Goal: Book appointment/travel/reservation

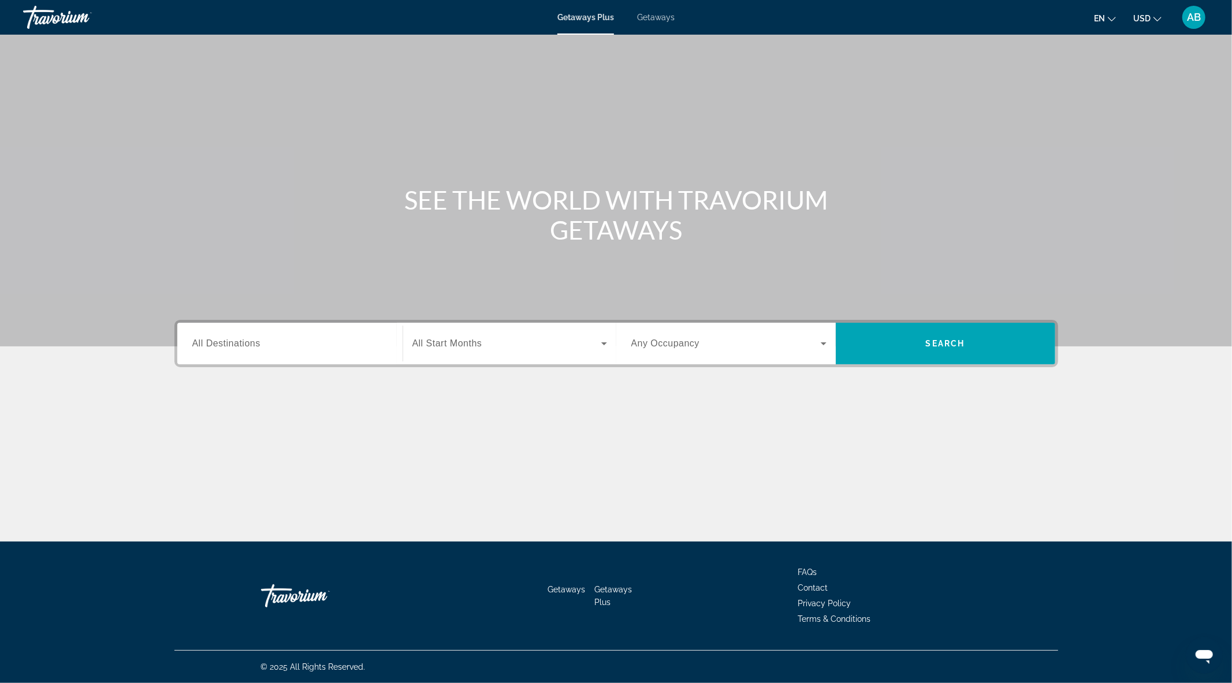
click at [278, 328] on div "Search widget" at bounding box center [289, 343] width 195 height 33
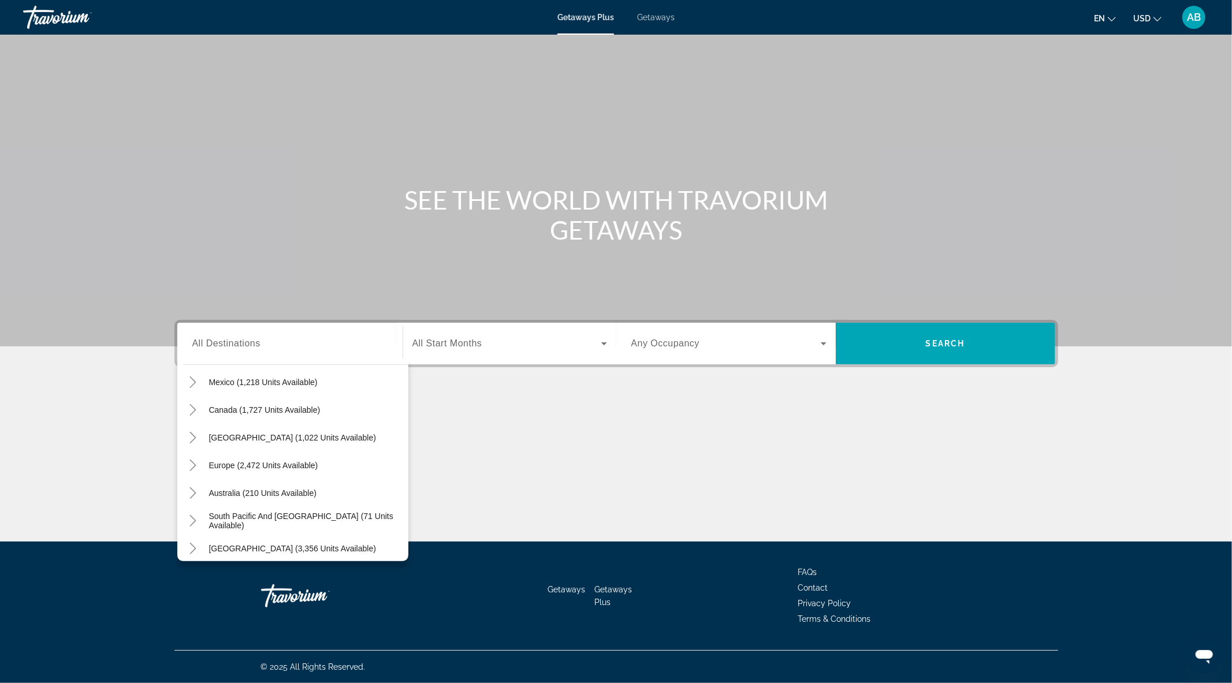
scroll to position [72, 0]
click at [193, 458] on icon "Toggle Europe (2,472 units available)" at bounding box center [193, 463] width 12 height 12
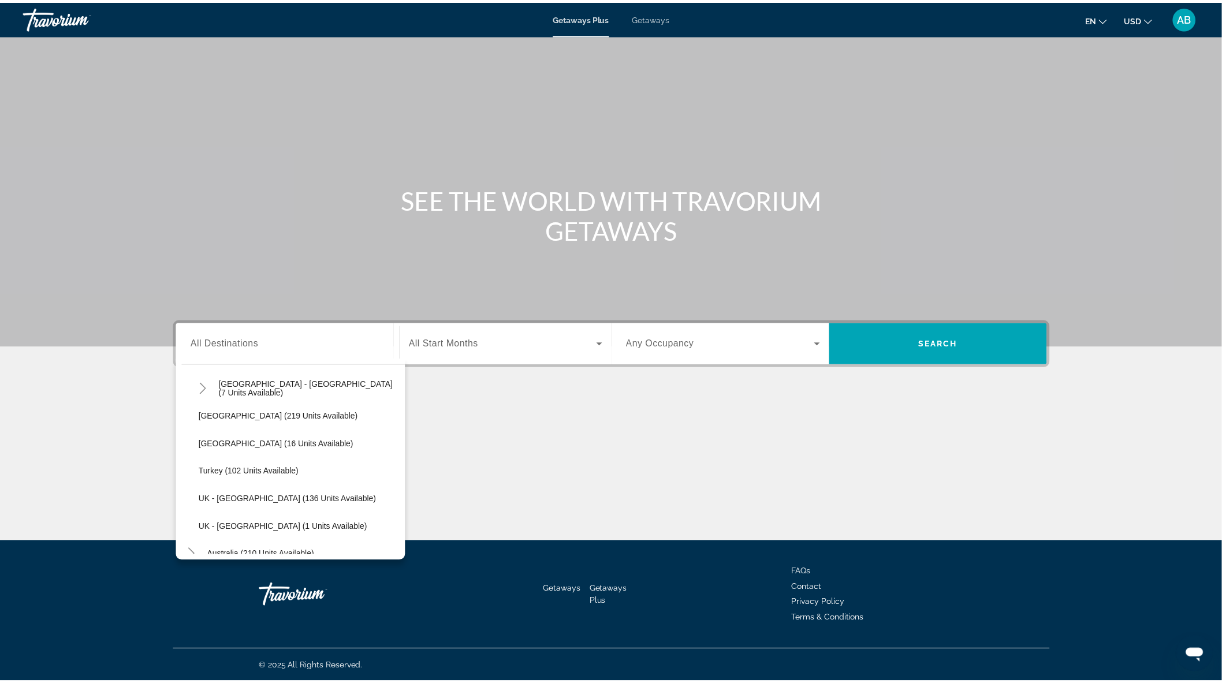
scroll to position [605, 0]
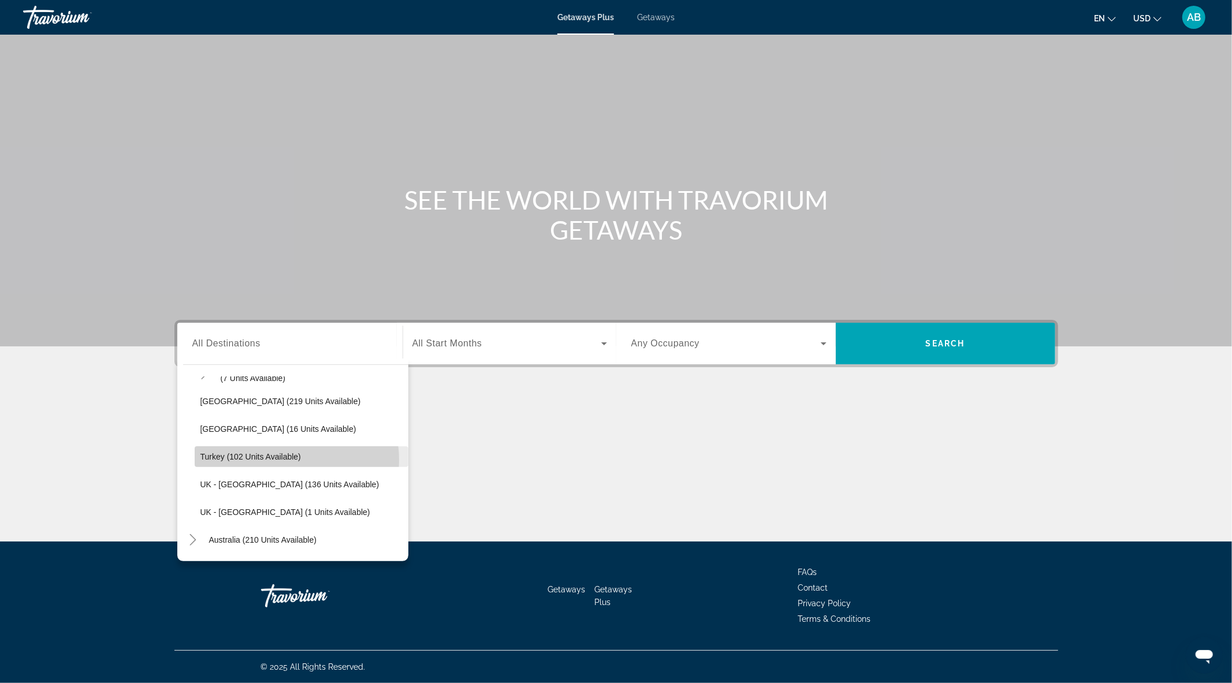
click at [287, 459] on span "Turkey (102 units available)" at bounding box center [250, 456] width 100 height 9
type input "**********"
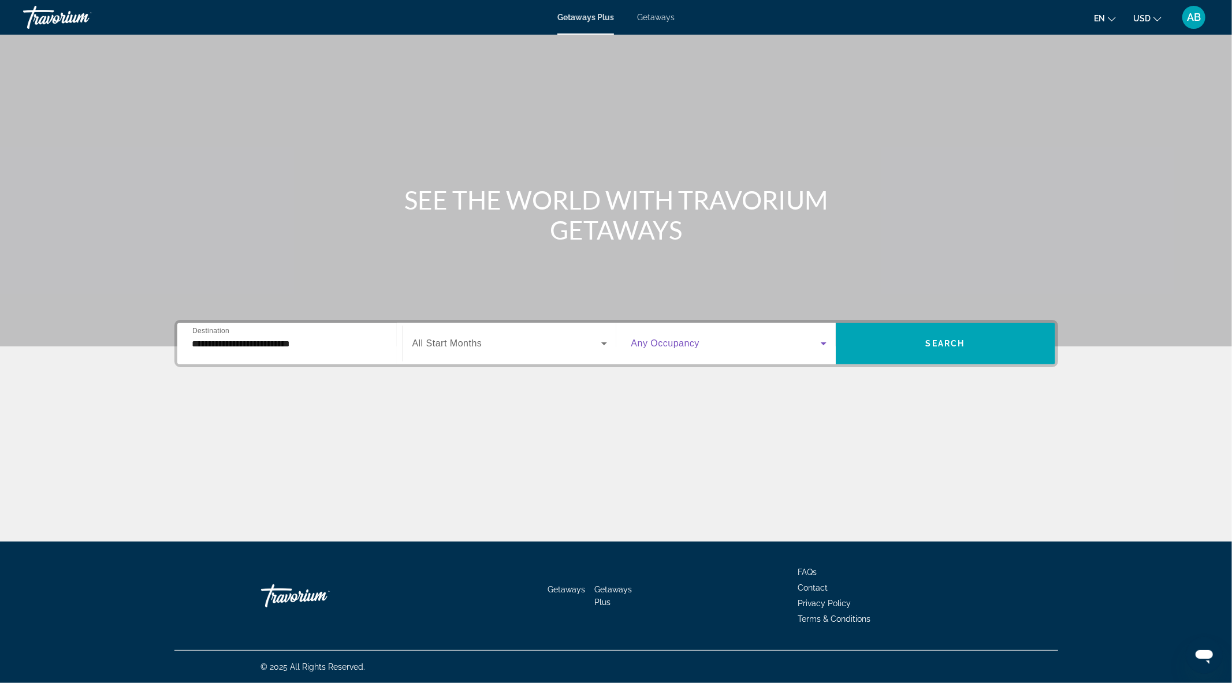
click at [710, 344] on span "Search widget" at bounding box center [725, 344] width 189 height 14
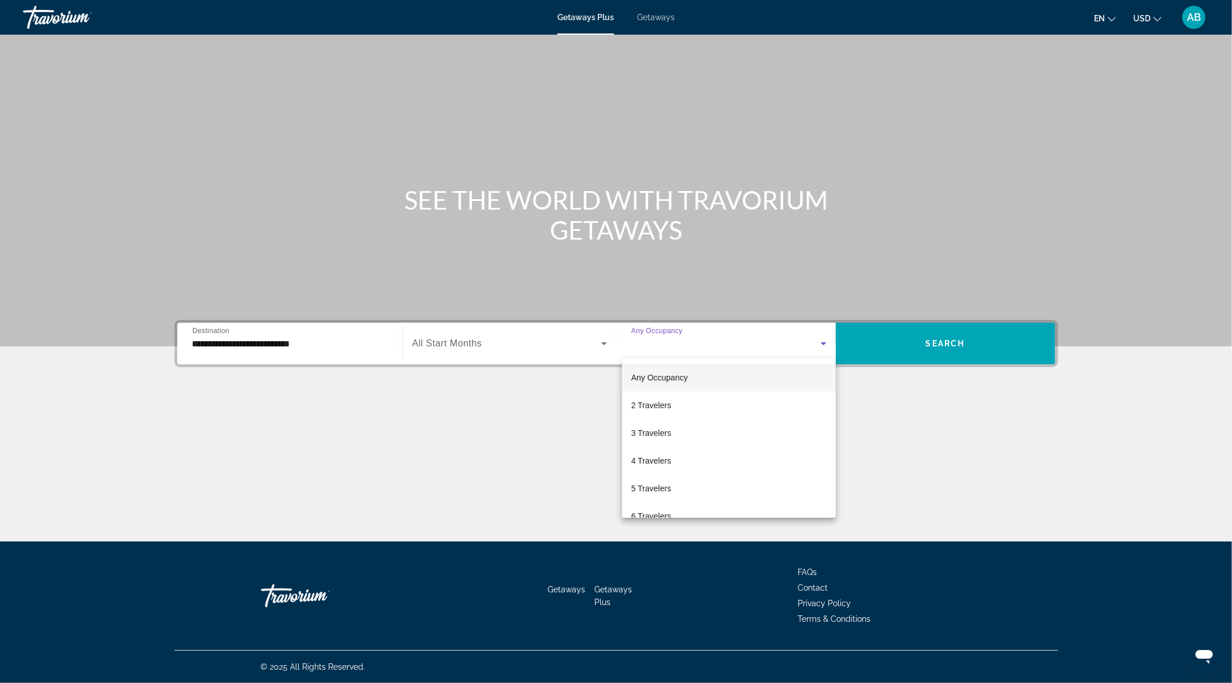
click at [752, 343] on div at bounding box center [616, 341] width 1232 height 683
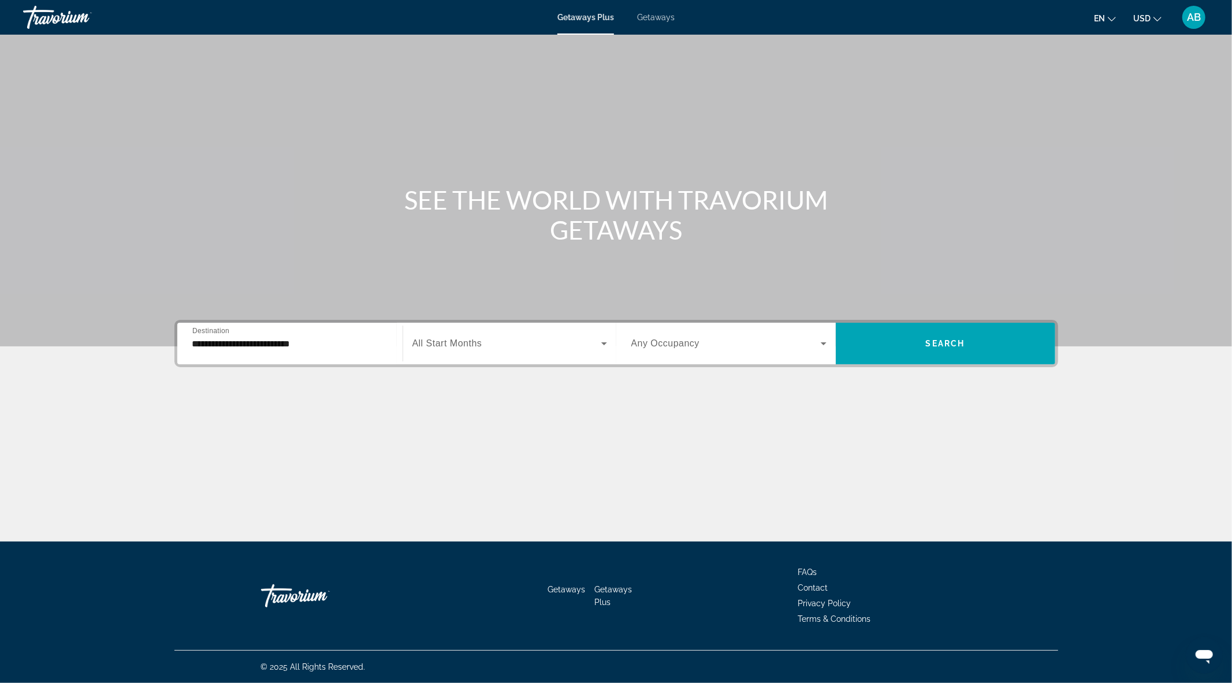
click at [539, 353] on div "Search widget" at bounding box center [509, 343] width 195 height 32
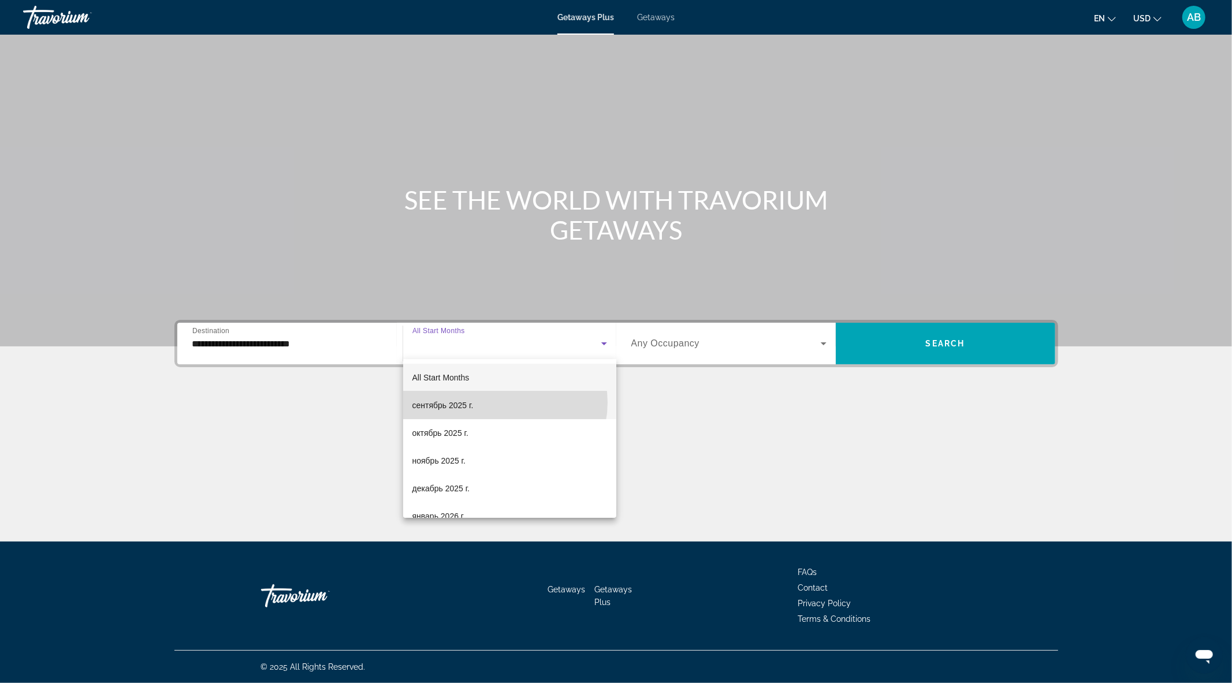
click at [501, 402] on mat-option "сентябрь 2025 г." at bounding box center [509, 405] width 213 height 28
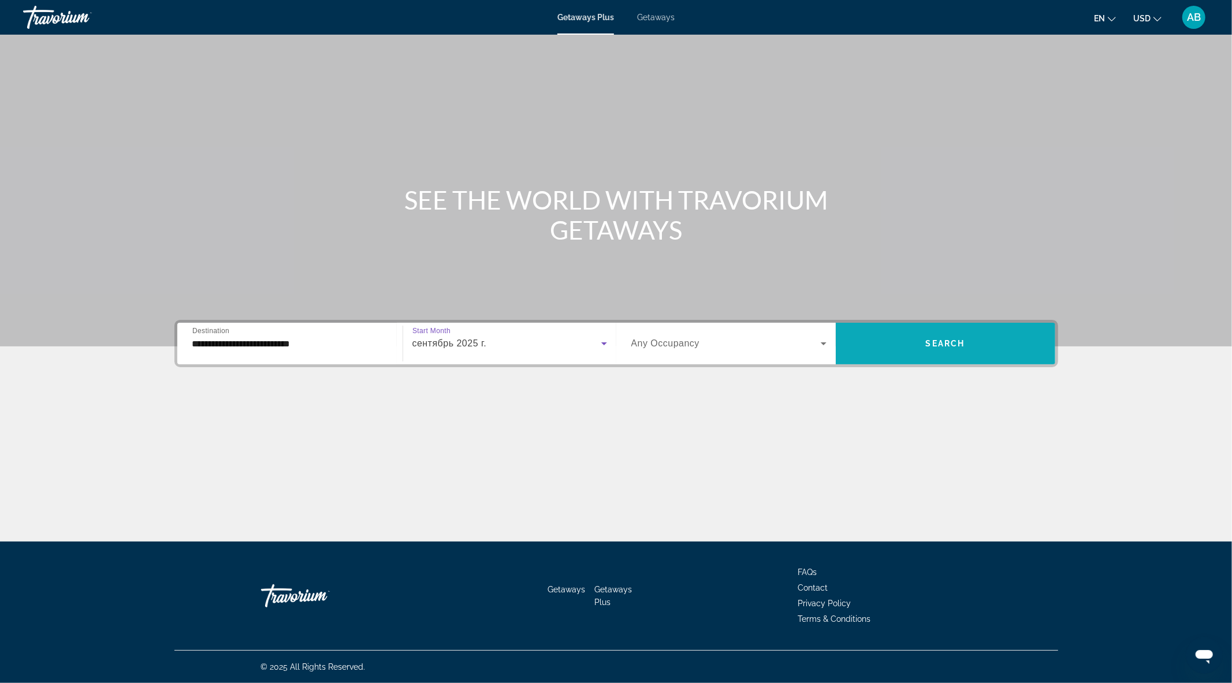
click at [922, 344] on span "Search widget" at bounding box center [944, 344] width 219 height 28
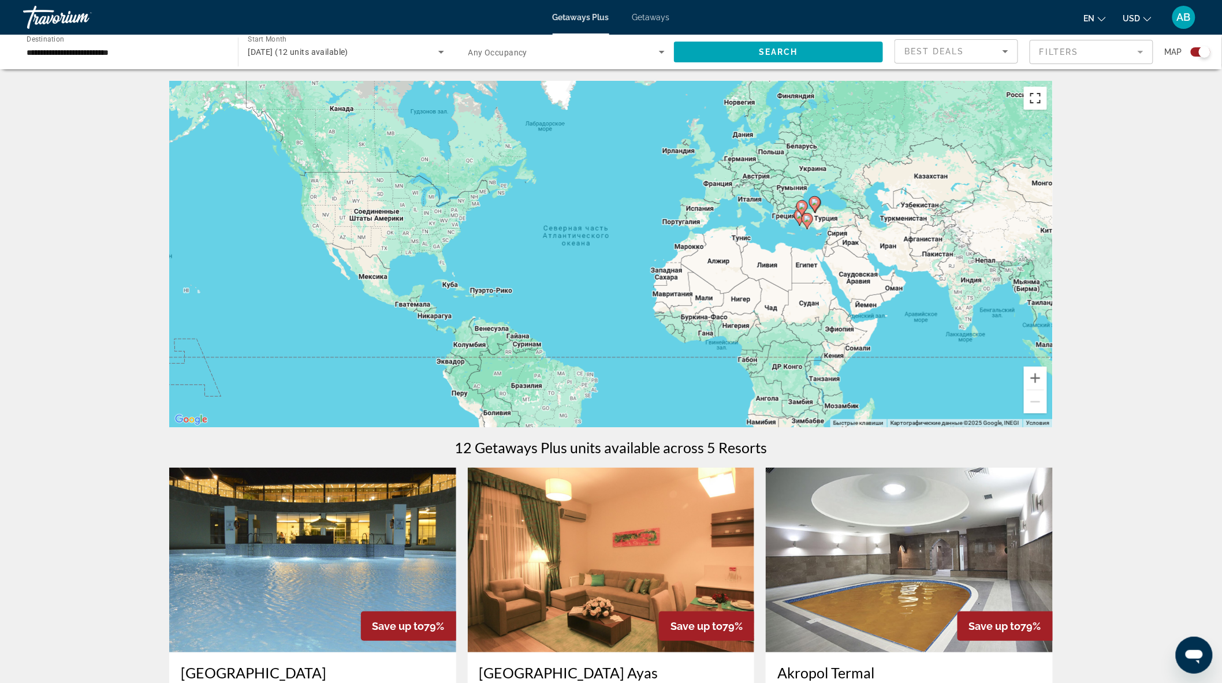
click at [1038, 96] on button "Включить полноэкранный режим" at bounding box center [1035, 98] width 23 height 23
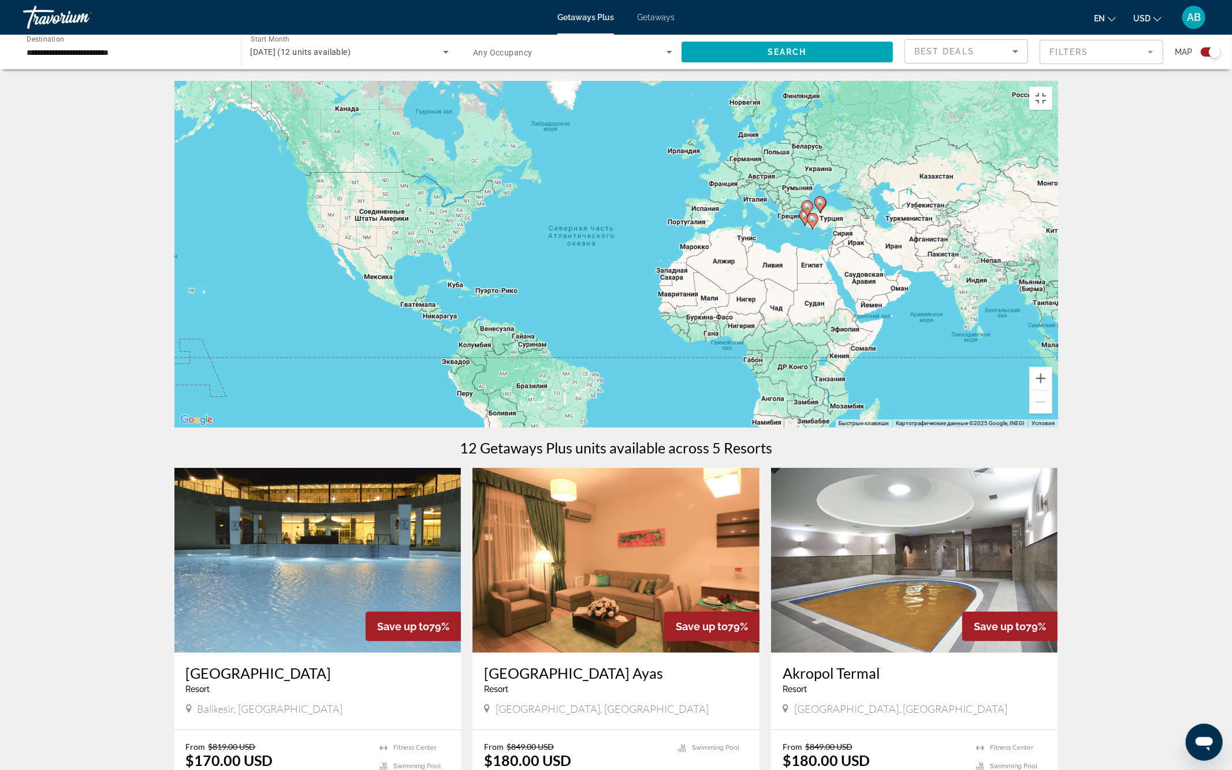
click at [851, 427] on div "Чтобы активировать перетаскивание с помощью клавиатуры, нажмите Alt + Ввод. Пос…" at bounding box center [615, 254] width 883 height 346
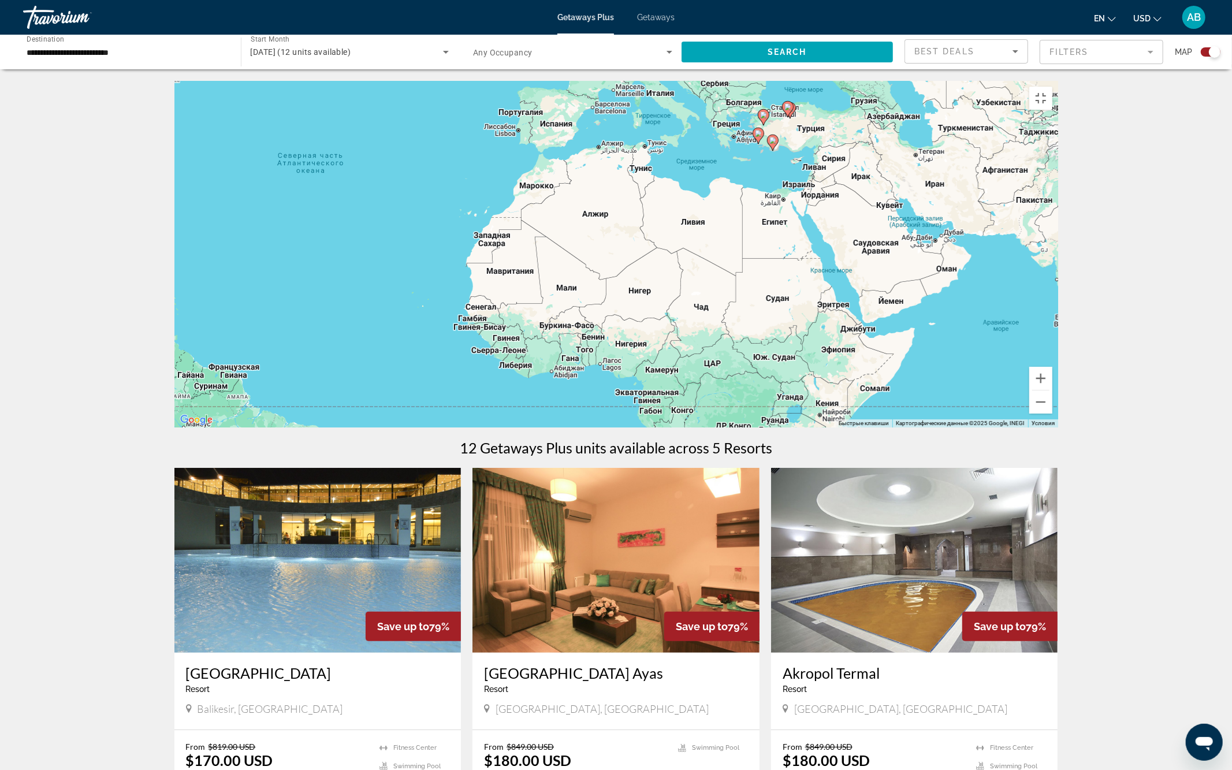
click at [782, 272] on div "Чтобы активировать перетаскивание с помощью клавиатуры, нажмите Alt + Ввод. Пос…" at bounding box center [615, 254] width 883 height 346
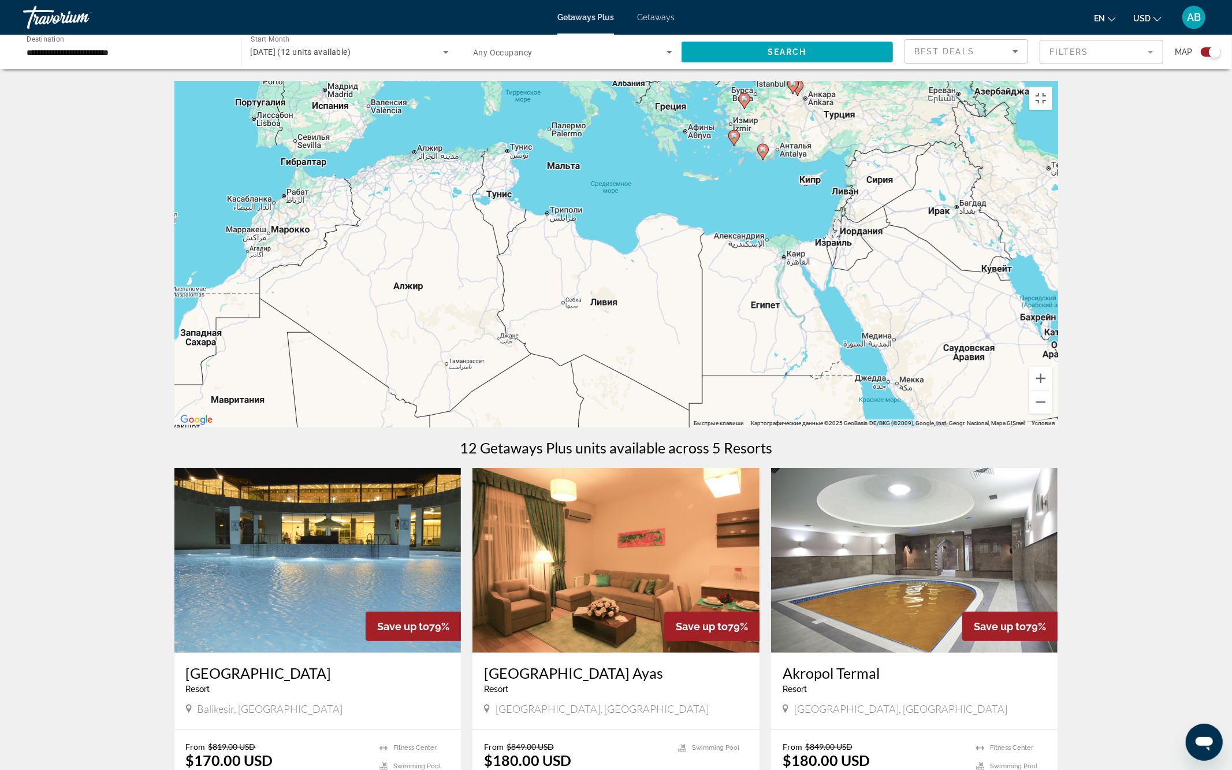
click at [770, 260] on div "Чтобы активировать перетаскивание с помощью клавиатуры, нажмите Alt + Ввод. Пос…" at bounding box center [615, 254] width 883 height 346
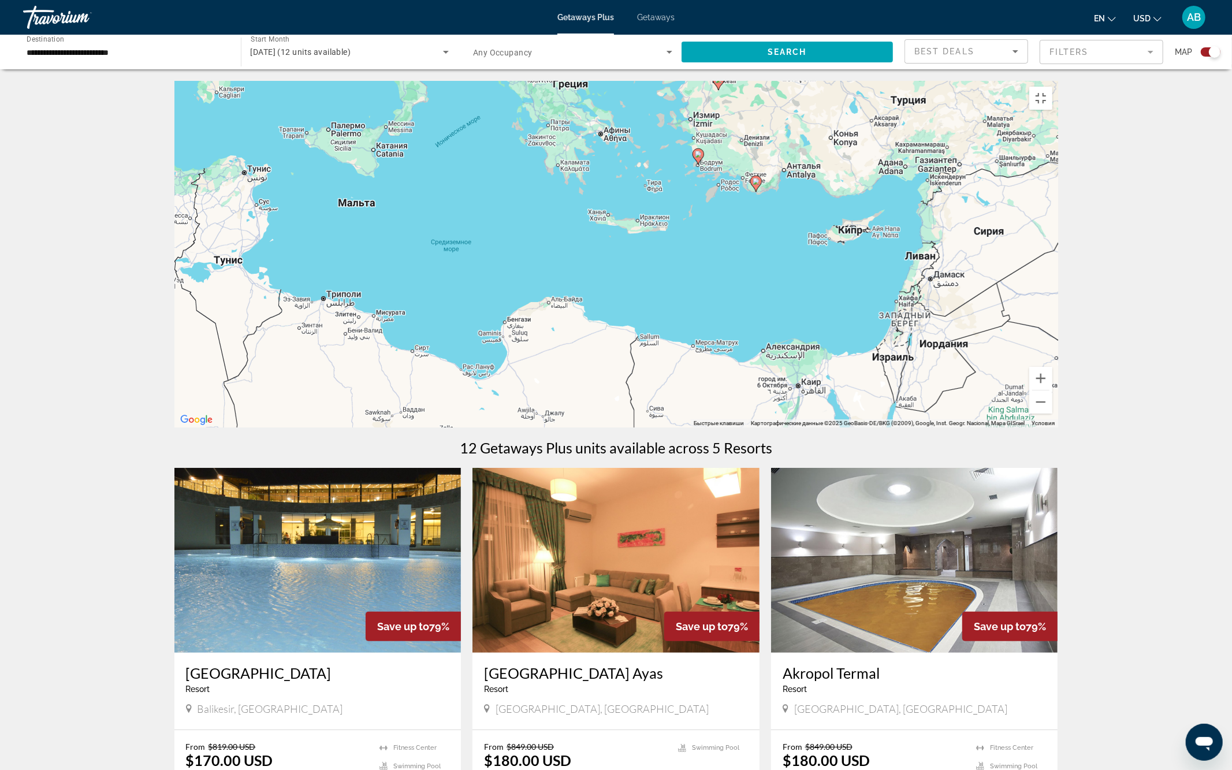
click at [809, 269] on div "Чтобы активировать перетаскивание с помощью клавиатуры, нажмите Alt + Ввод. Пос…" at bounding box center [615, 254] width 883 height 346
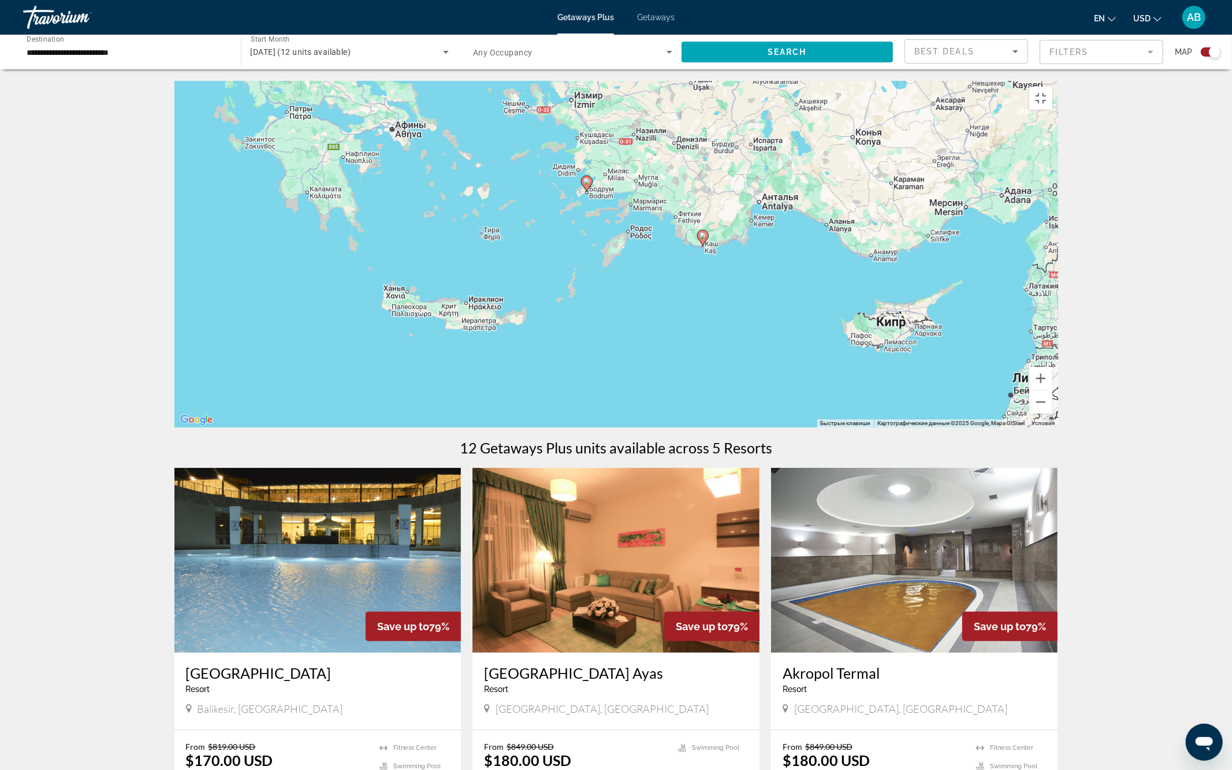
click at [809, 269] on div "Чтобы активировать перетаскивание с помощью клавиатуры, нажмите Alt + Ввод. Пос…" at bounding box center [615, 254] width 883 height 346
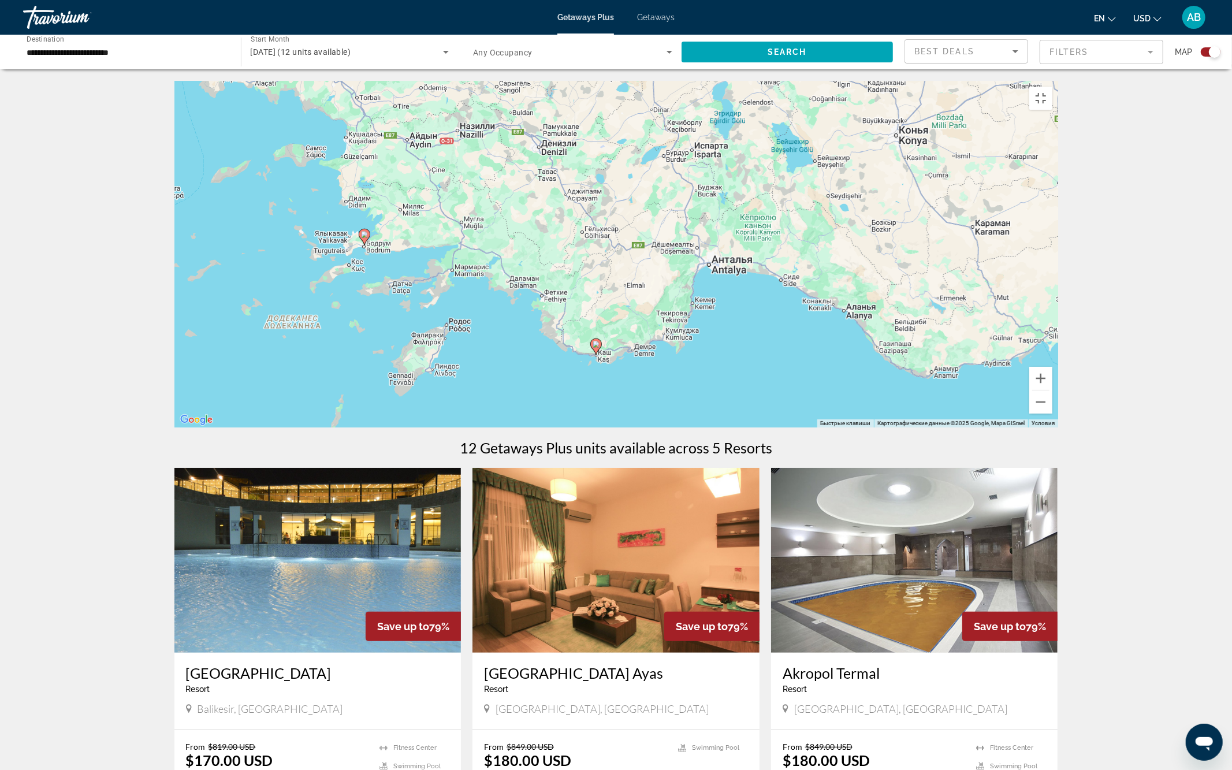
click at [778, 389] on div "Чтобы активировать перетаскивание с помощью клавиатуры, нажмите Alt + Ввод. Пос…" at bounding box center [615, 254] width 883 height 346
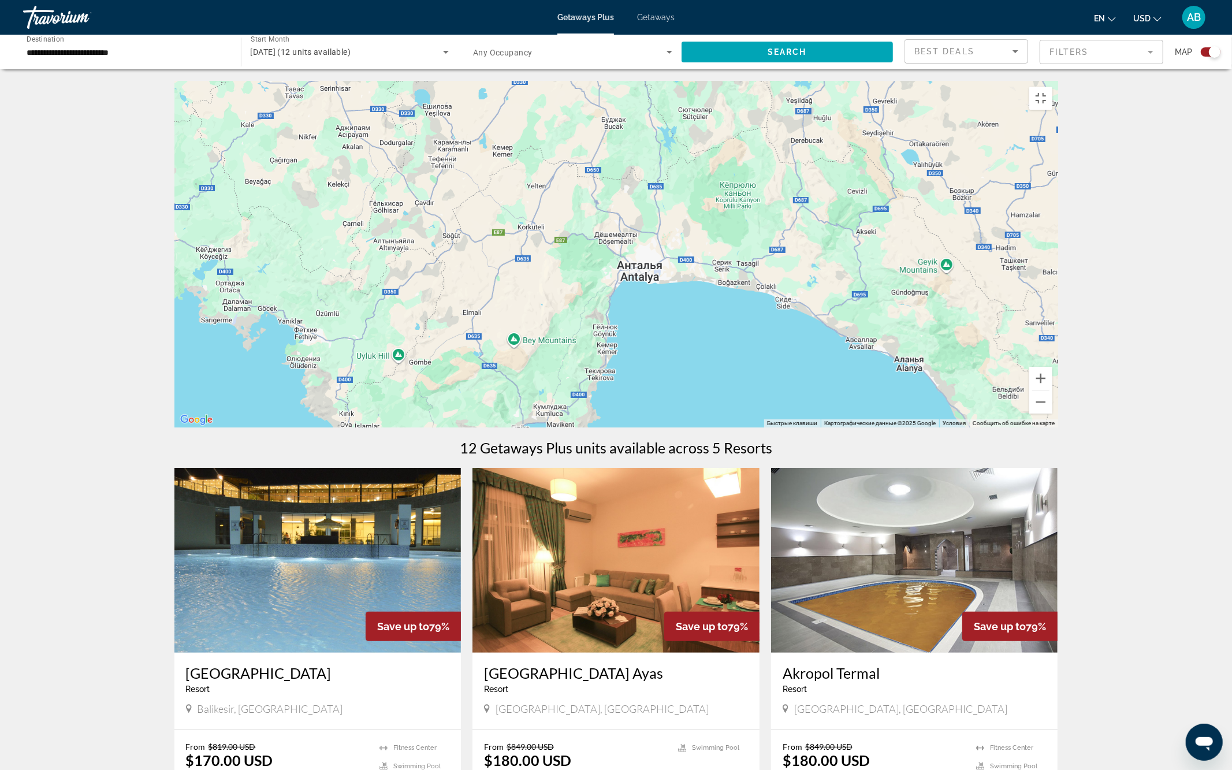
click at [778, 389] on div "Чтобы активировать перетаскивание с помощью клавиатуры, нажмите Alt + Ввод. Пос…" at bounding box center [615, 254] width 883 height 346
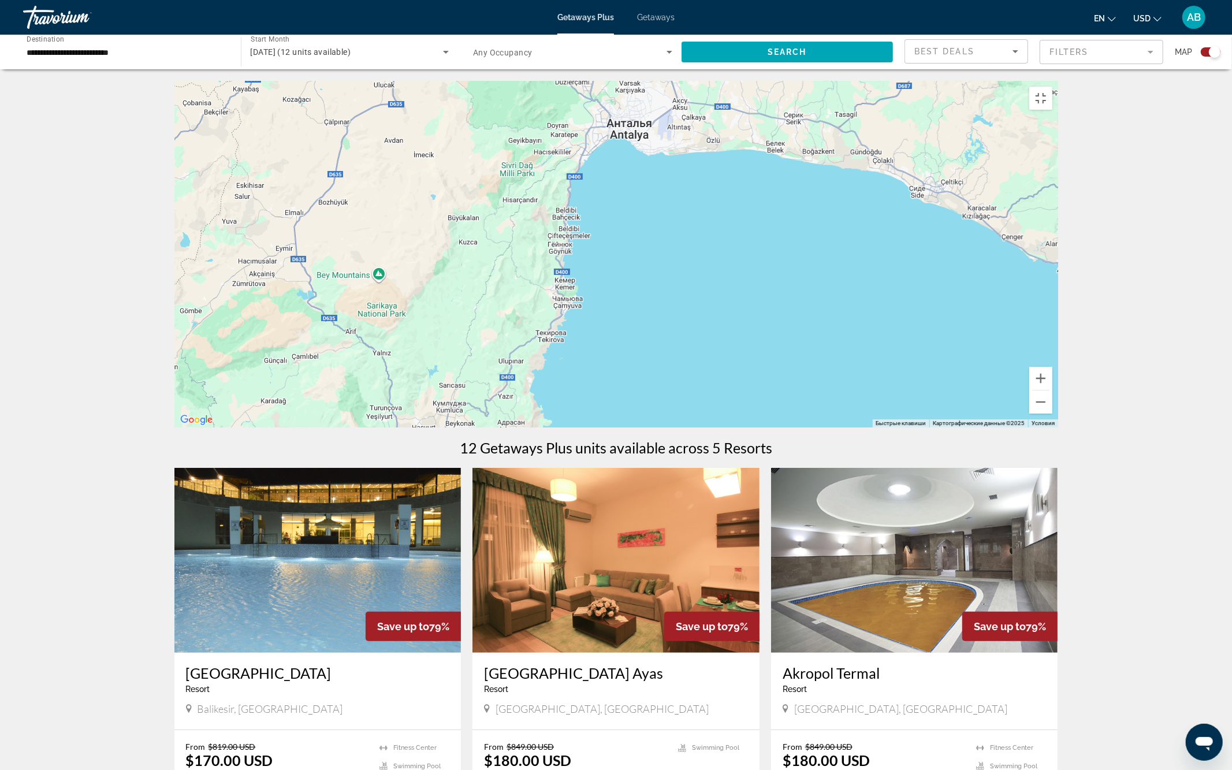
drag, startPoint x: 624, startPoint y: 543, endPoint x: 752, endPoint y: 386, distance: 203.1
click at [752, 386] on div "Чтобы активировать перетаскивание с помощью клавиатуры, нажмите Alt + Ввод. Пос…" at bounding box center [615, 254] width 883 height 346
click at [177, 484] on image "Main content" at bounding box center [177, 480] width 7 height 7
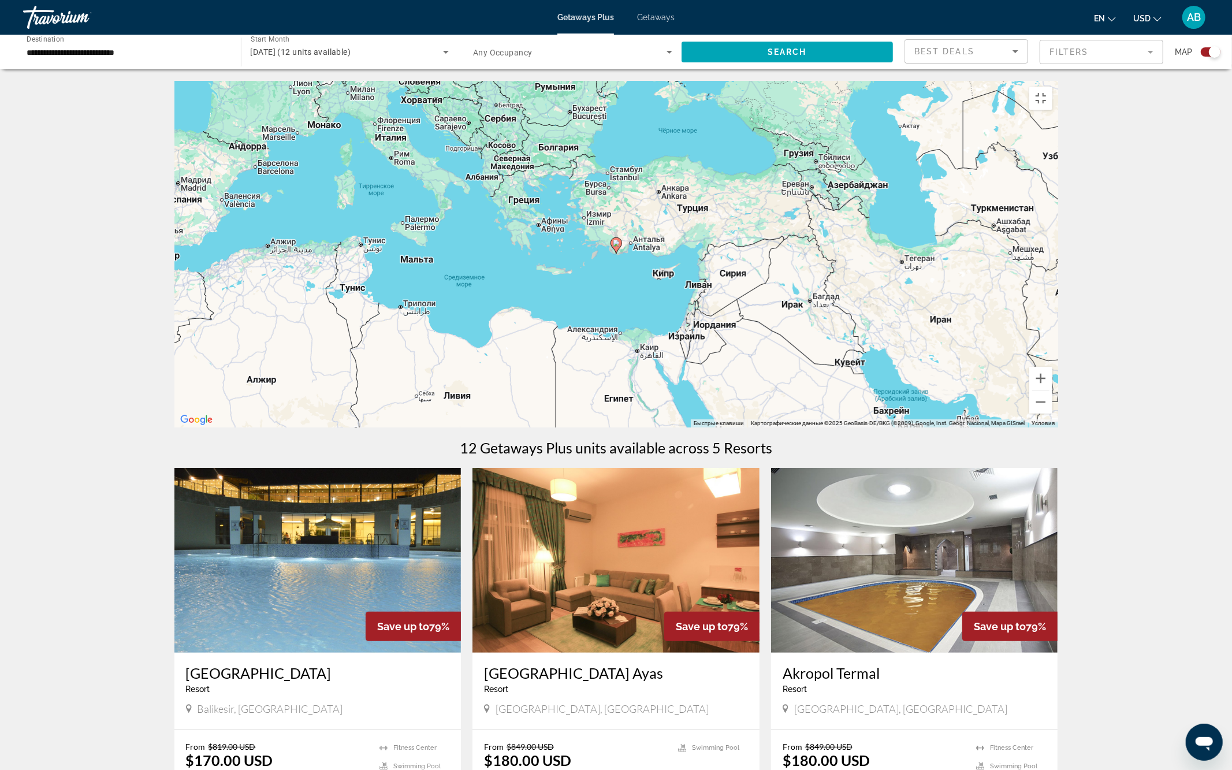
click at [614, 247] on image "Main content" at bounding box center [616, 243] width 7 height 7
type input "**********"
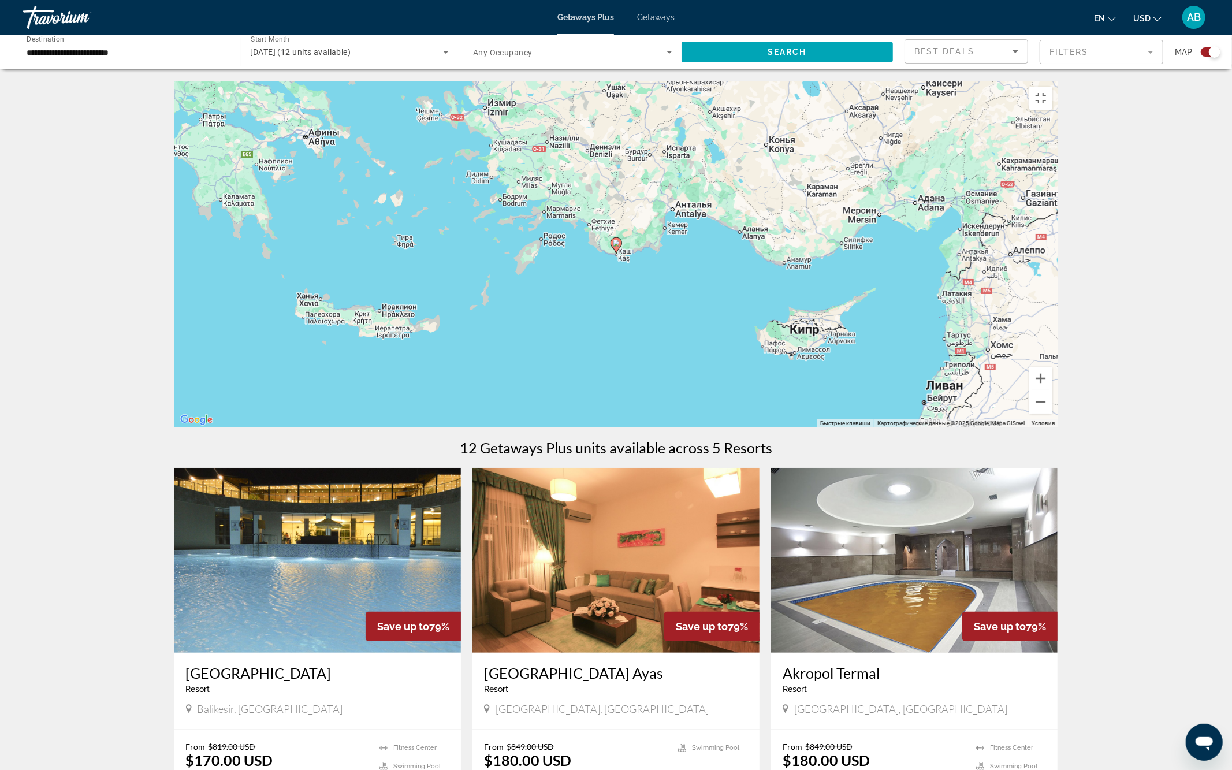
click at [614, 247] on image "Main content" at bounding box center [616, 243] width 7 height 7
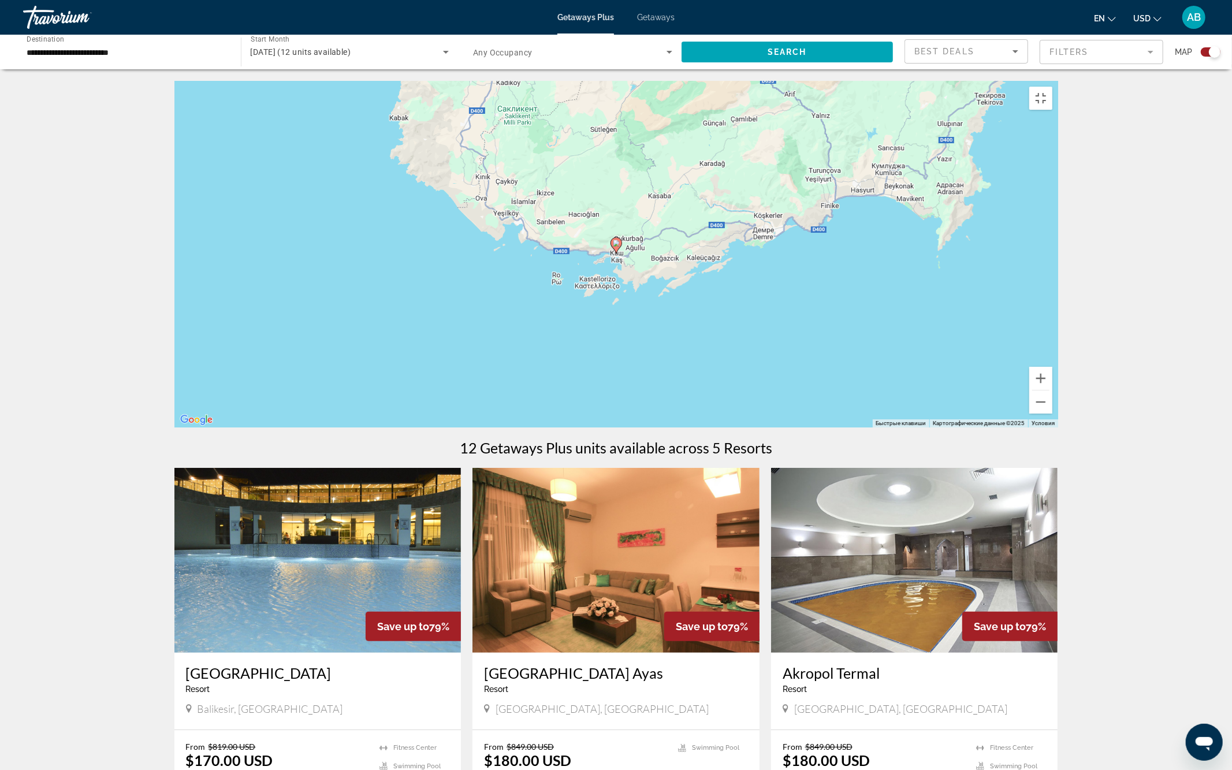
click at [614, 247] on image "Main content" at bounding box center [616, 243] width 7 height 7
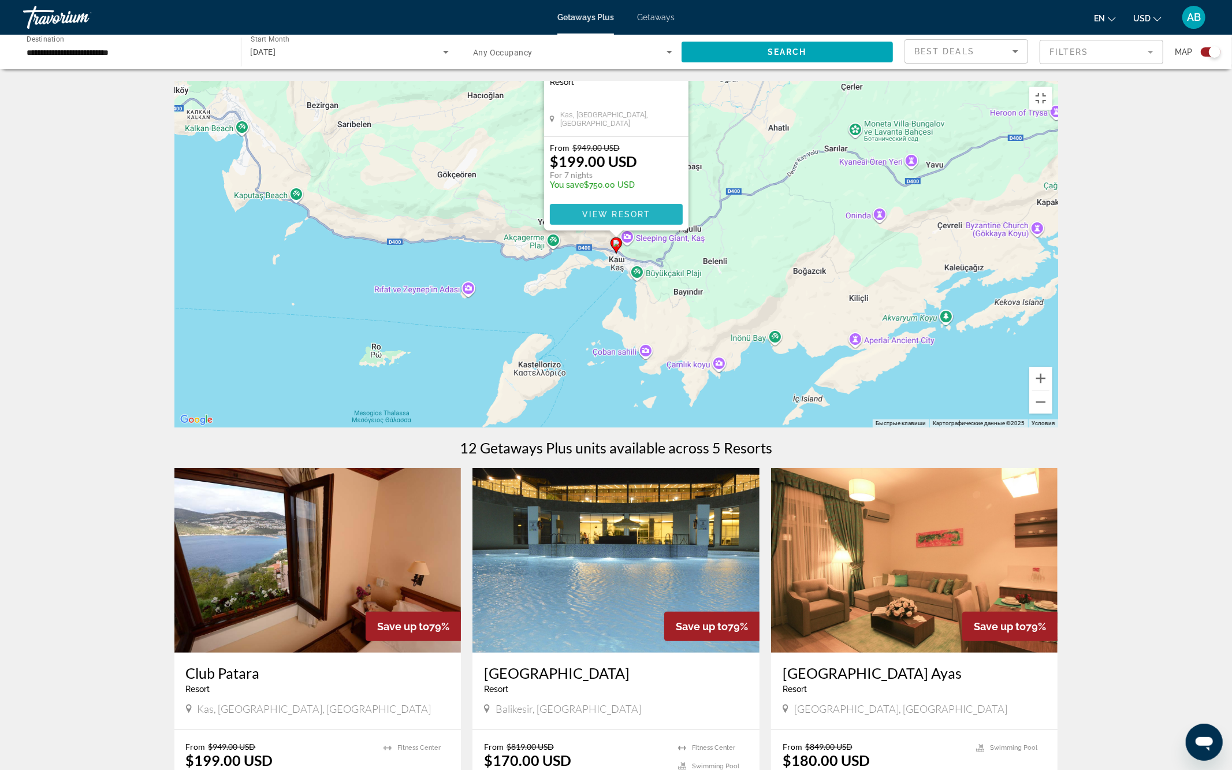
click at [609, 219] on span "View Resort" at bounding box center [615, 214] width 68 height 9
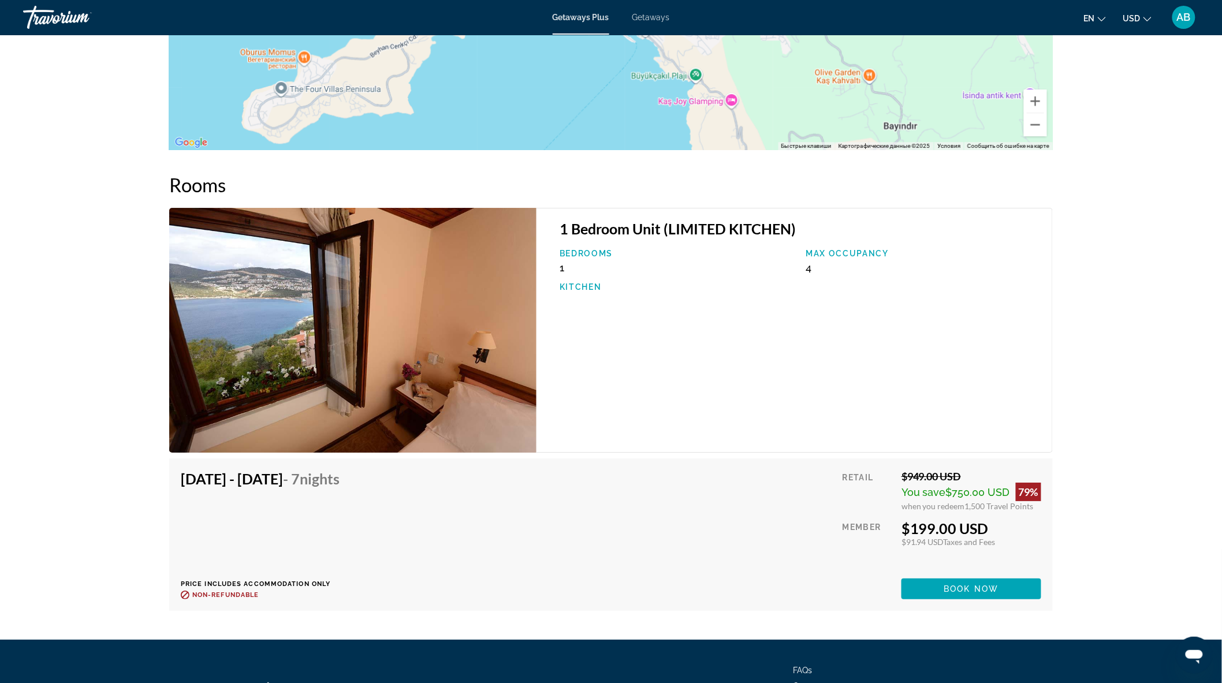
scroll to position [1536, 0]
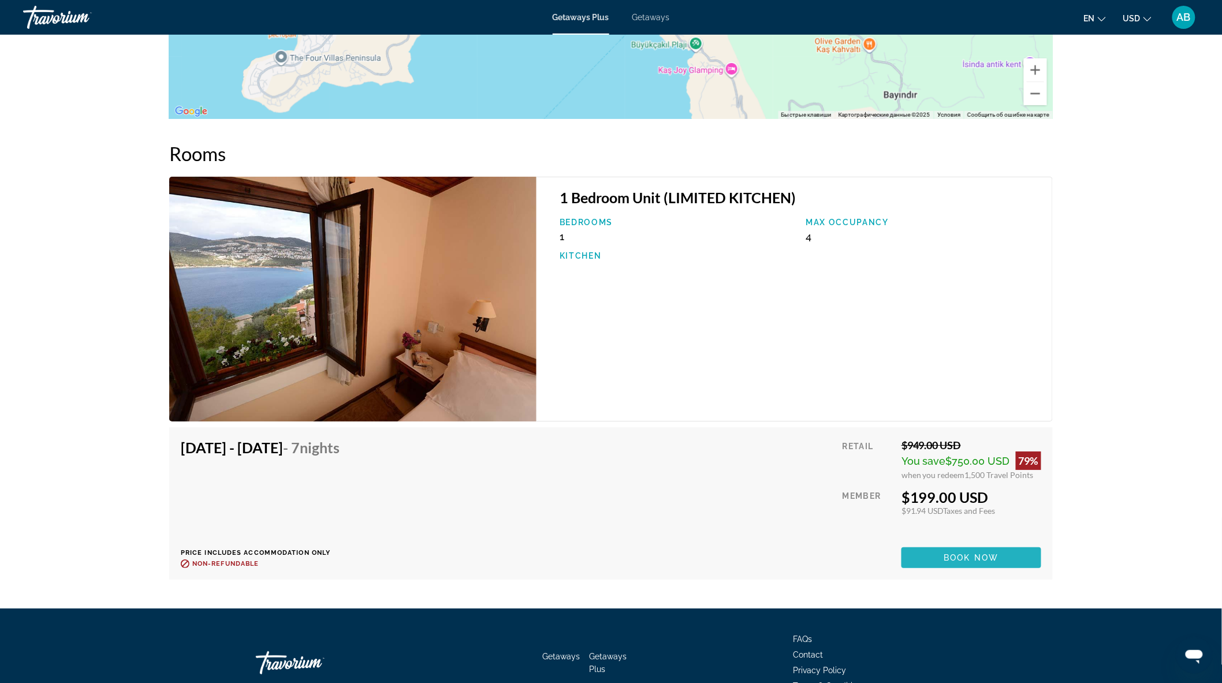
click at [980, 553] on span "Book now" at bounding box center [971, 557] width 55 height 9
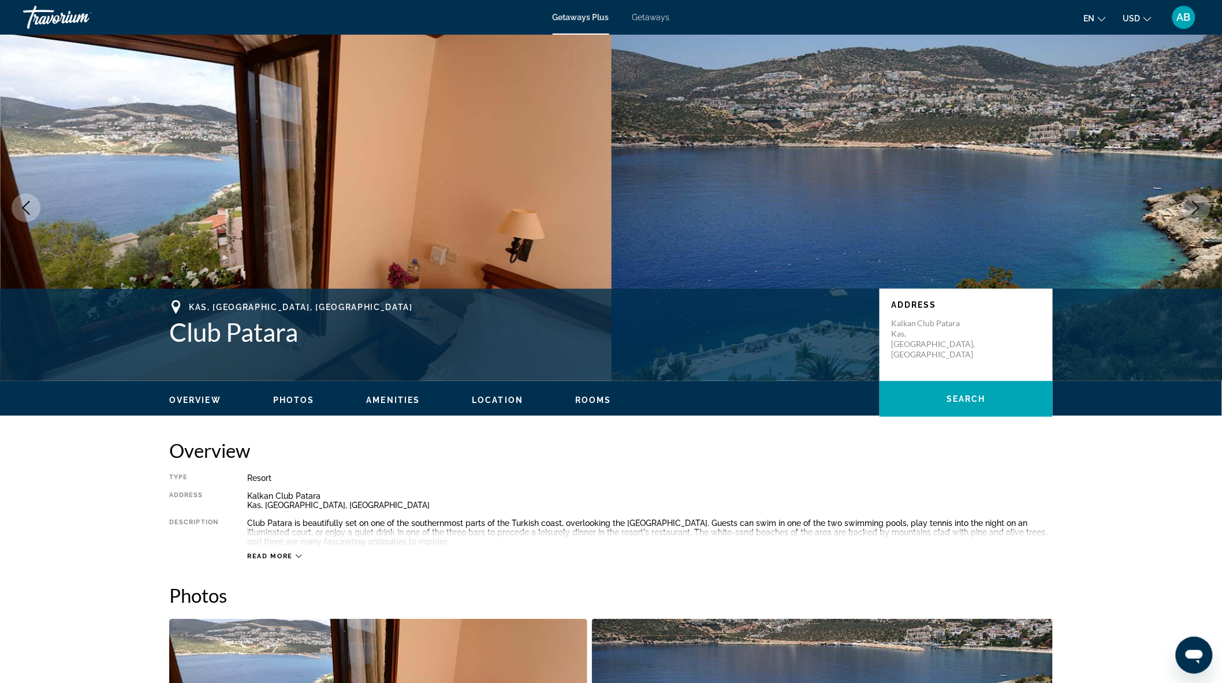
click at [303, 642] on img "Open full-screen image slider" at bounding box center [378, 690] width 418 height 143
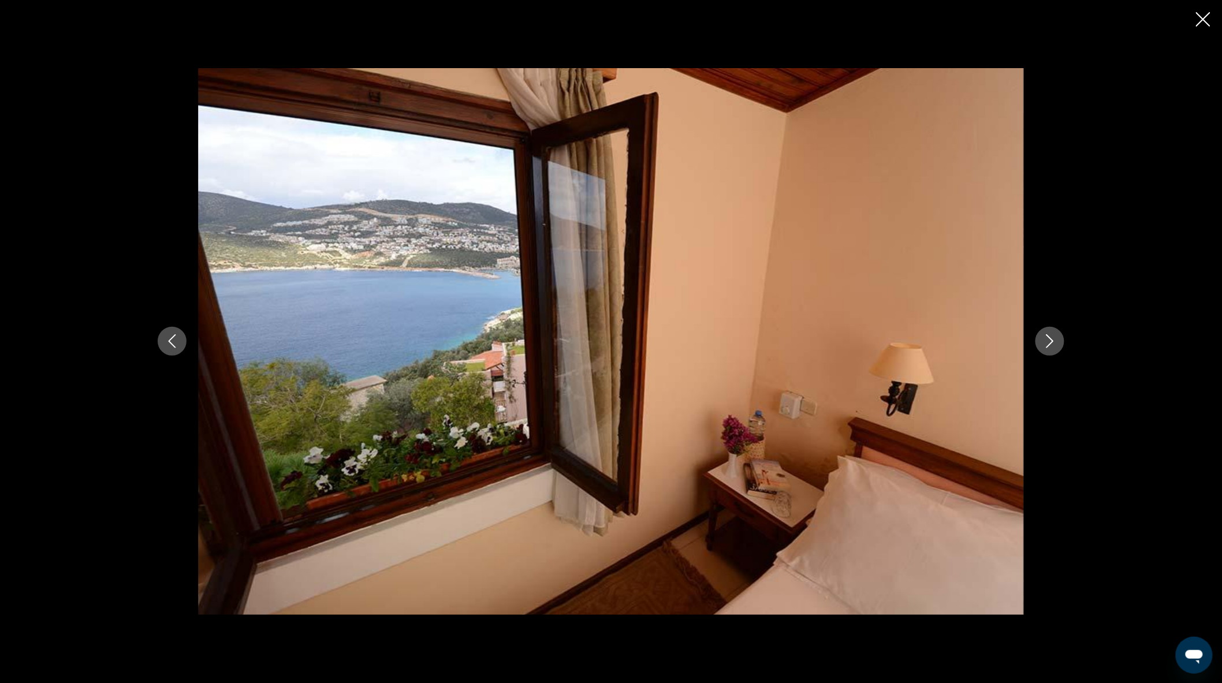
click at [926, 335] on img "Main content" at bounding box center [611, 341] width 826 height 546
click at [1053, 349] on button "Next image" at bounding box center [1049, 341] width 29 height 29
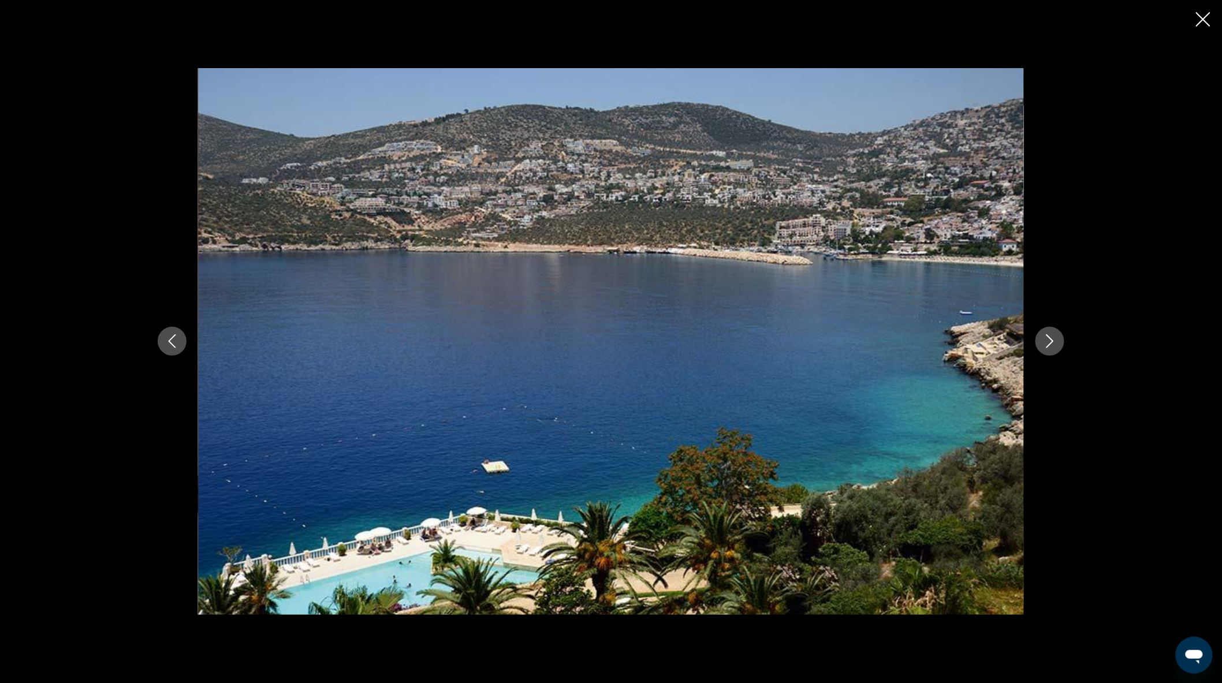
click at [1053, 349] on button "Next image" at bounding box center [1049, 341] width 29 height 29
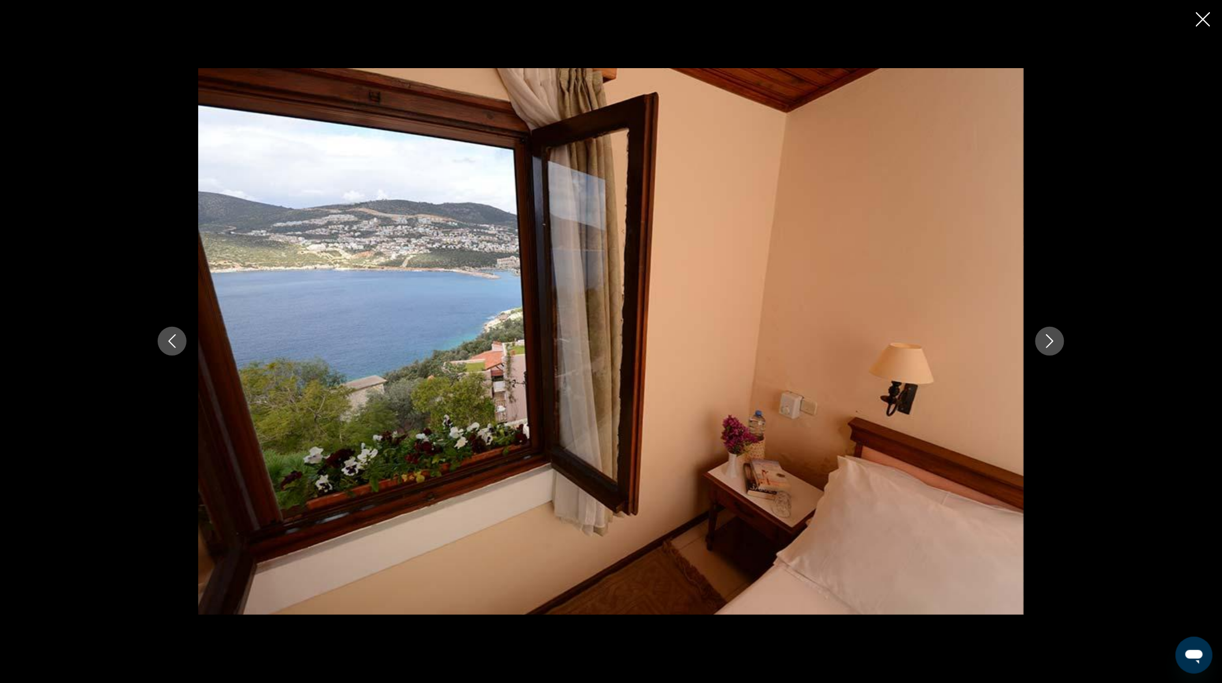
click at [1053, 349] on button "Next image" at bounding box center [1049, 341] width 29 height 29
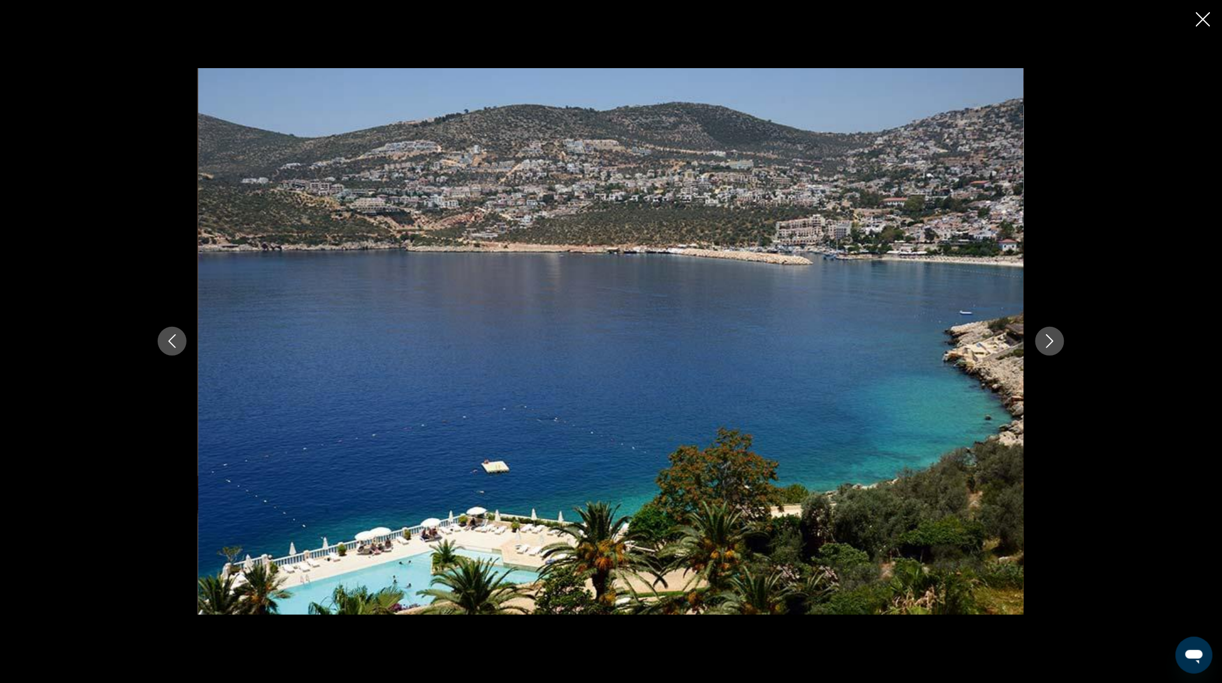
click at [1053, 349] on button "Next image" at bounding box center [1049, 341] width 29 height 29
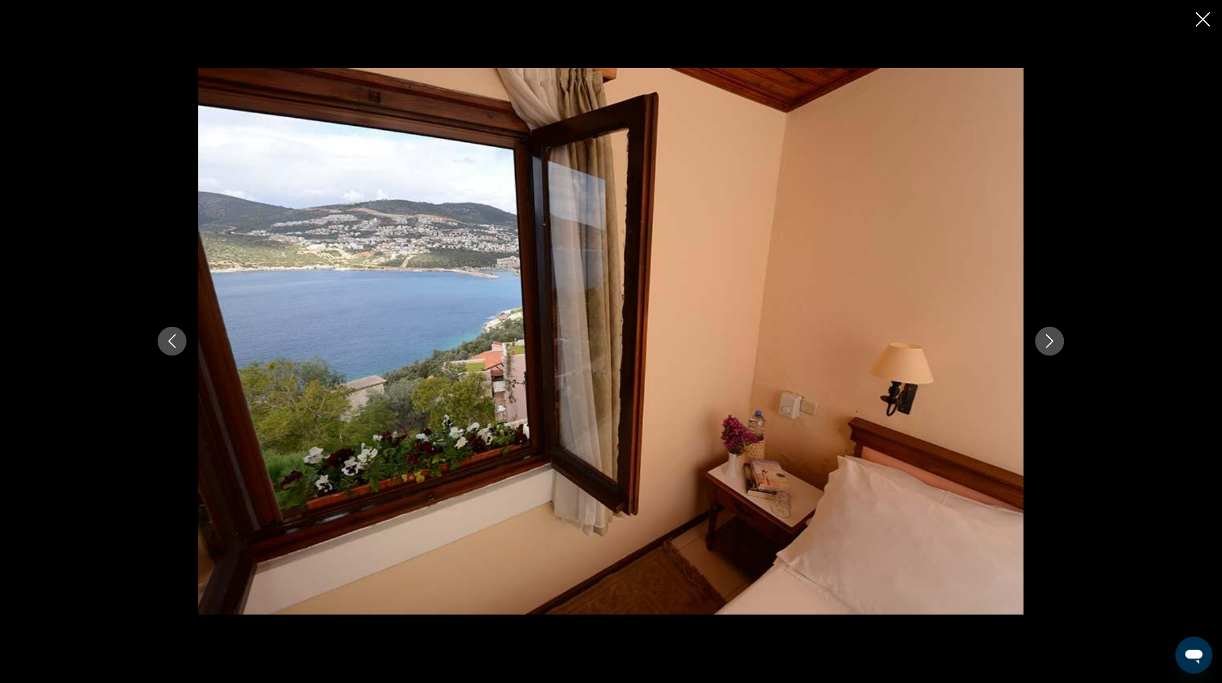
click at [1053, 349] on button "Next image" at bounding box center [1049, 341] width 29 height 29
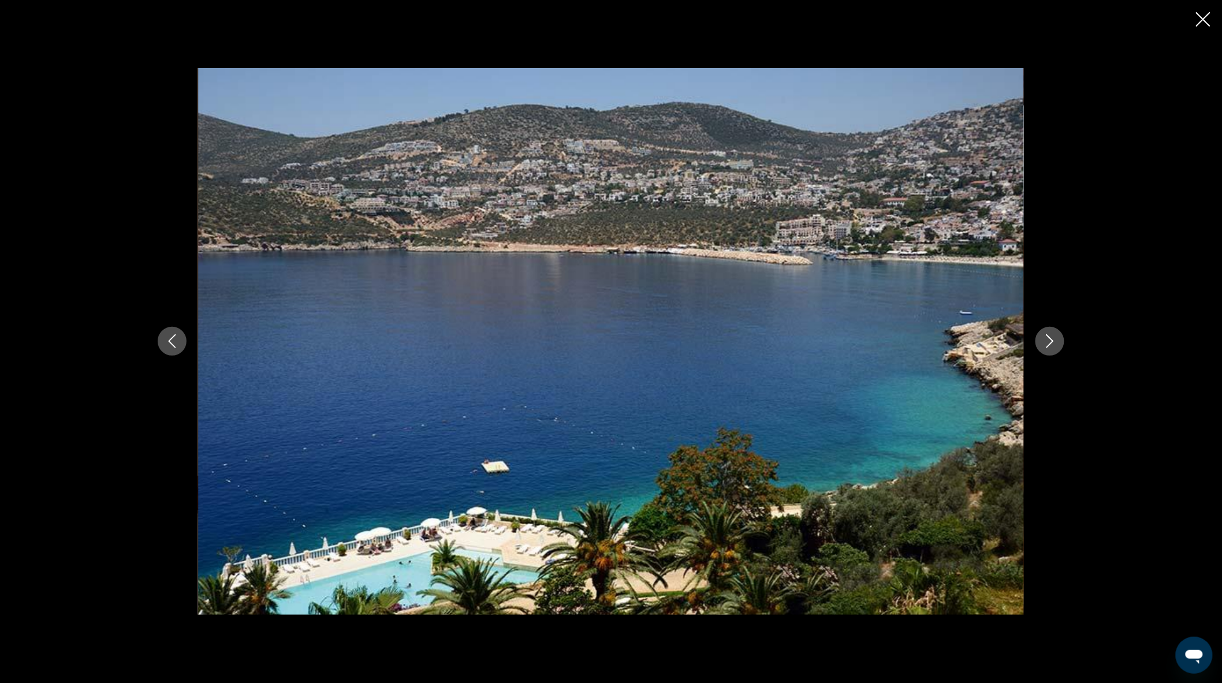
click at [1053, 349] on button "Next image" at bounding box center [1049, 341] width 29 height 29
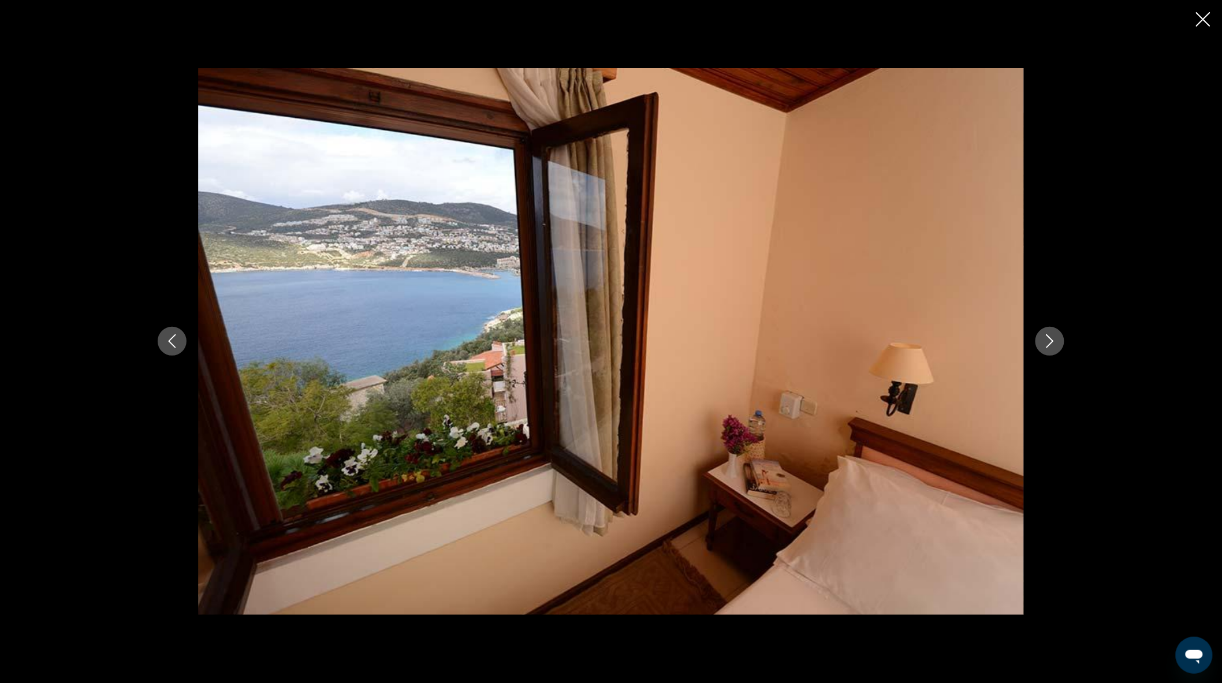
click at [1053, 349] on button "Next image" at bounding box center [1049, 341] width 29 height 29
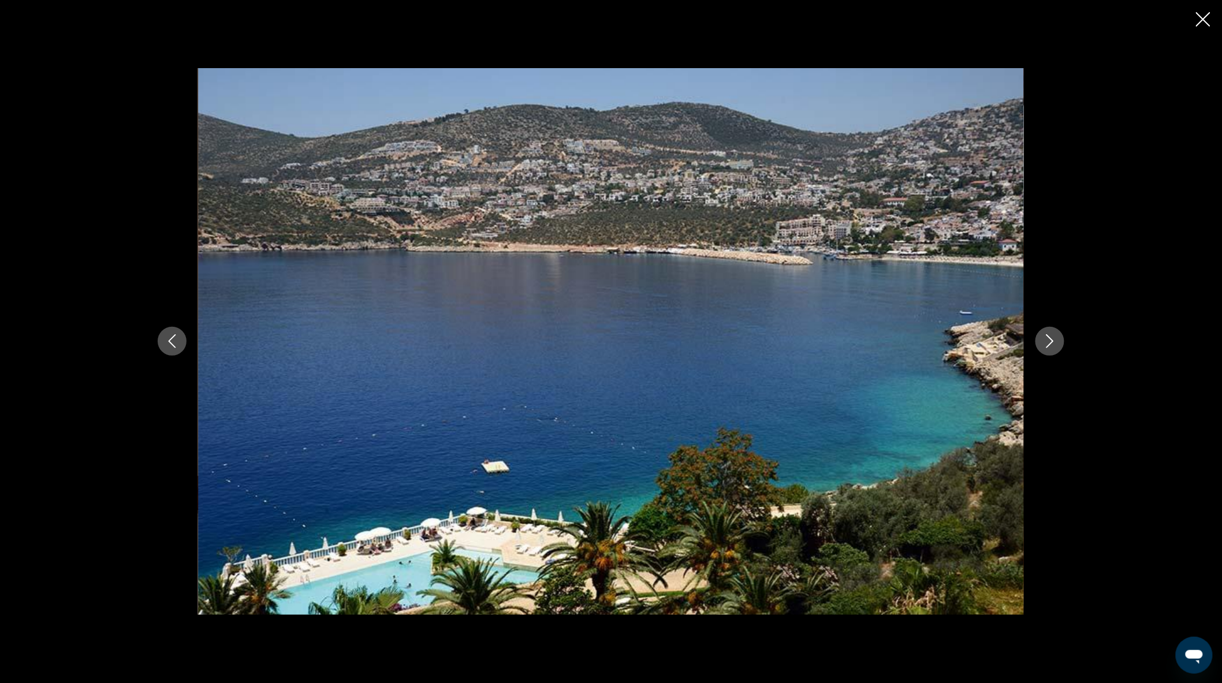
click at [1053, 349] on button "Next image" at bounding box center [1049, 341] width 29 height 29
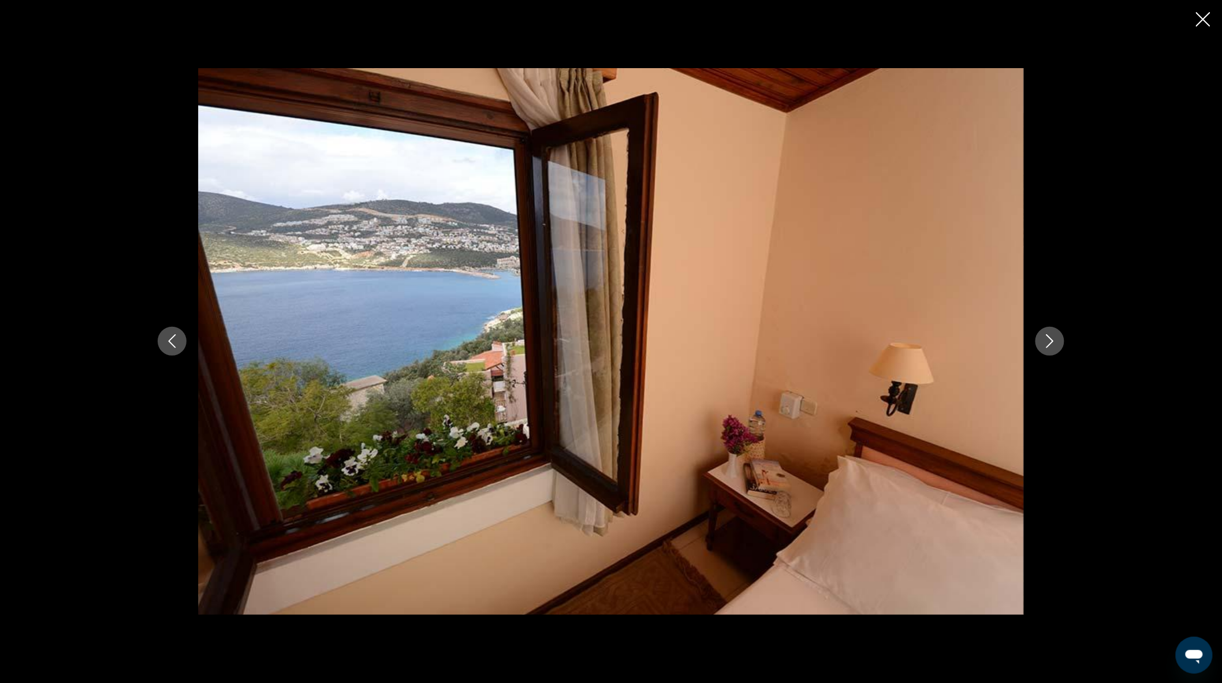
click at [1053, 349] on button "Next image" at bounding box center [1049, 341] width 29 height 29
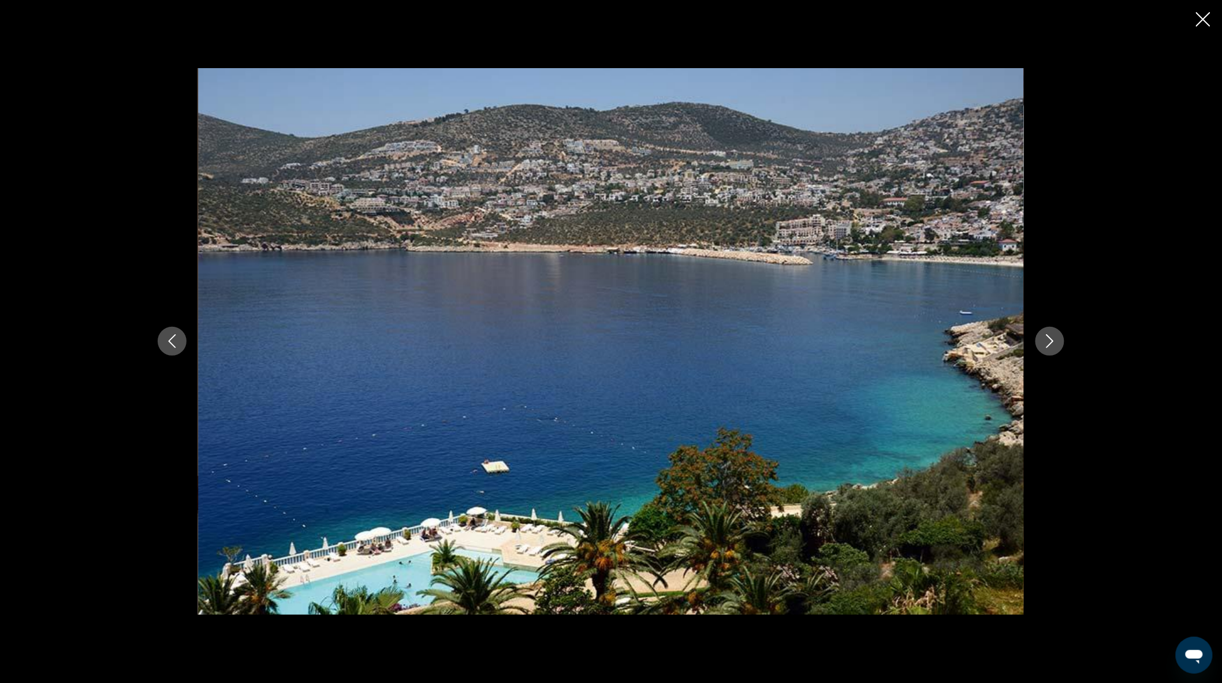
click at [1053, 349] on button "Next image" at bounding box center [1049, 341] width 29 height 29
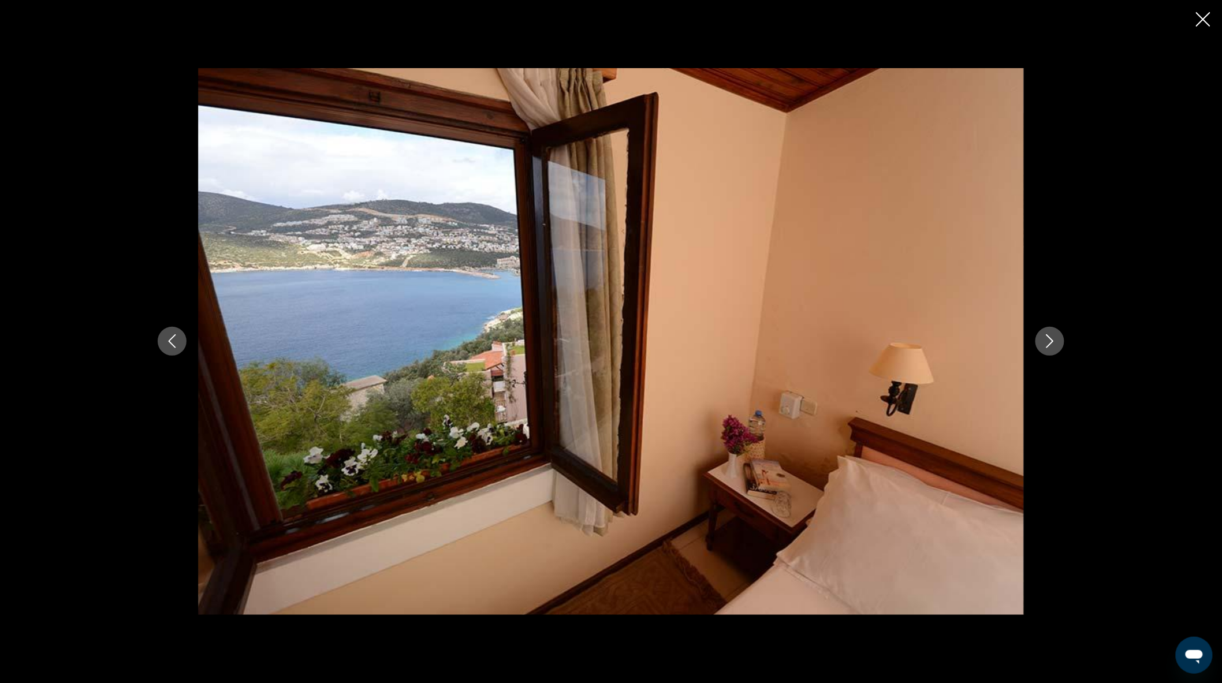
click at [1053, 349] on button "Next image" at bounding box center [1049, 341] width 29 height 29
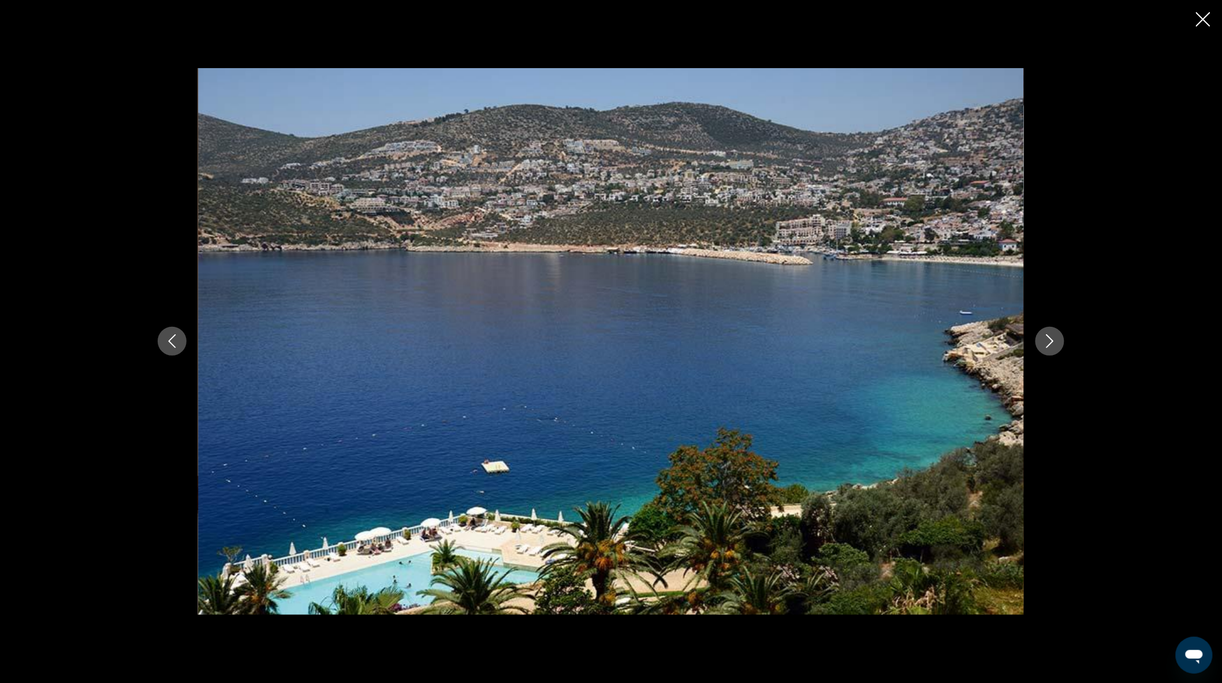
click at [1199, 15] on icon "Close slideshow" at bounding box center [1203, 19] width 14 height 14
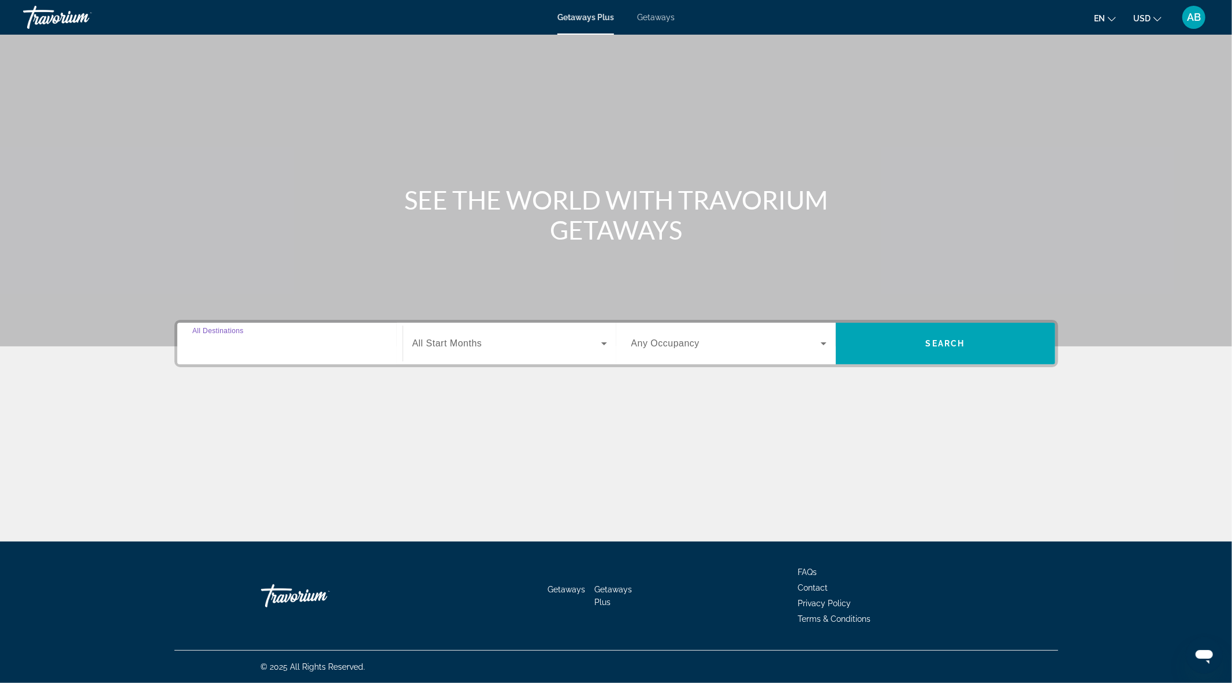
click at [346, 344] on input "Destination All Destinations" at bounding box center [289, 344] width 195 height 14
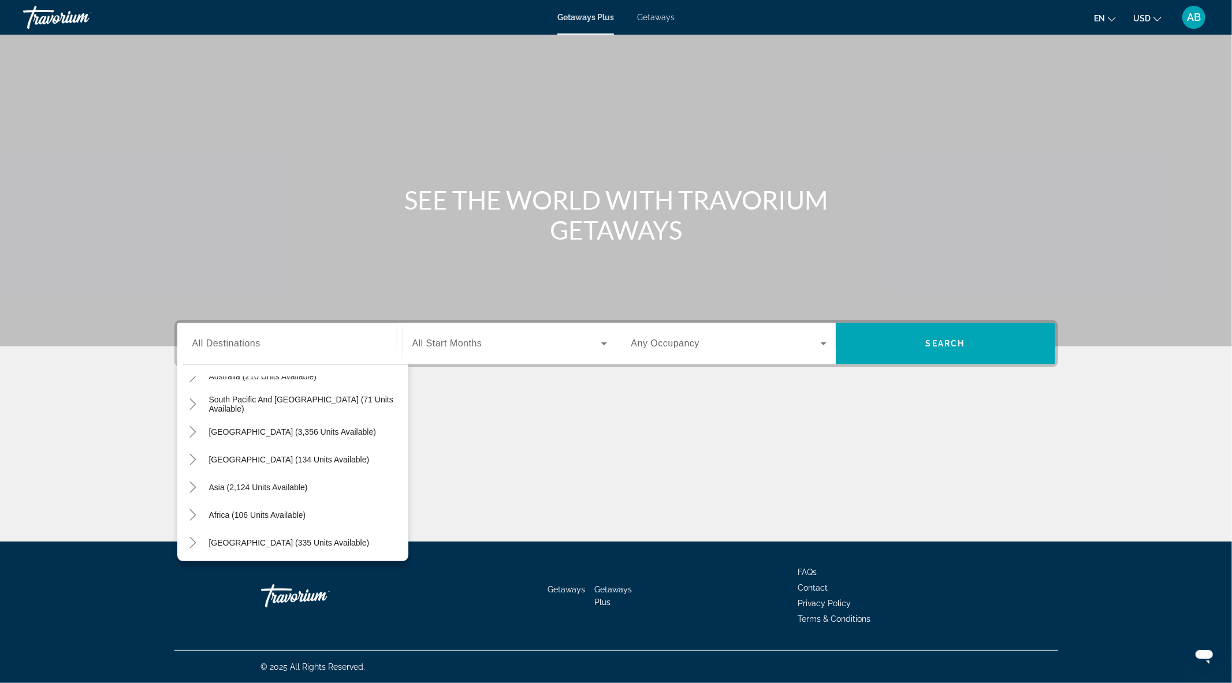
scroll to position [187, 0]
click at [193, 487] on icon "Toggle Asia (2,124 units available)" at bounding box center [193, 487] width 6 height 12
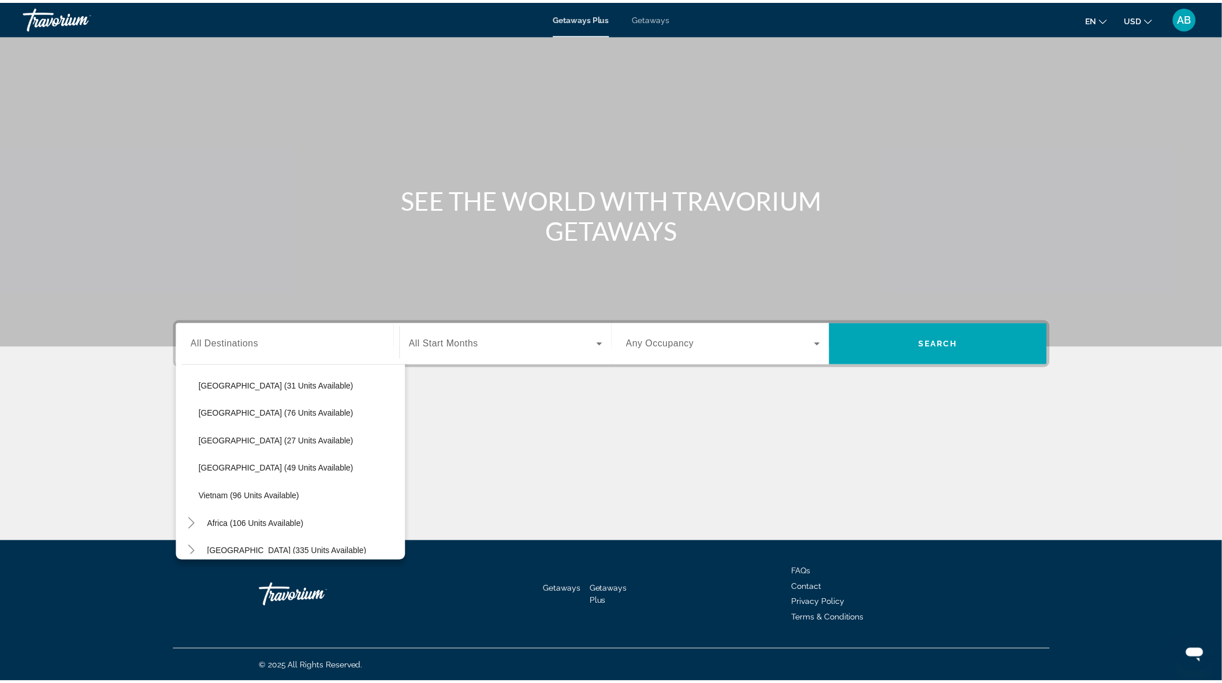
scroll to position [485, 0]
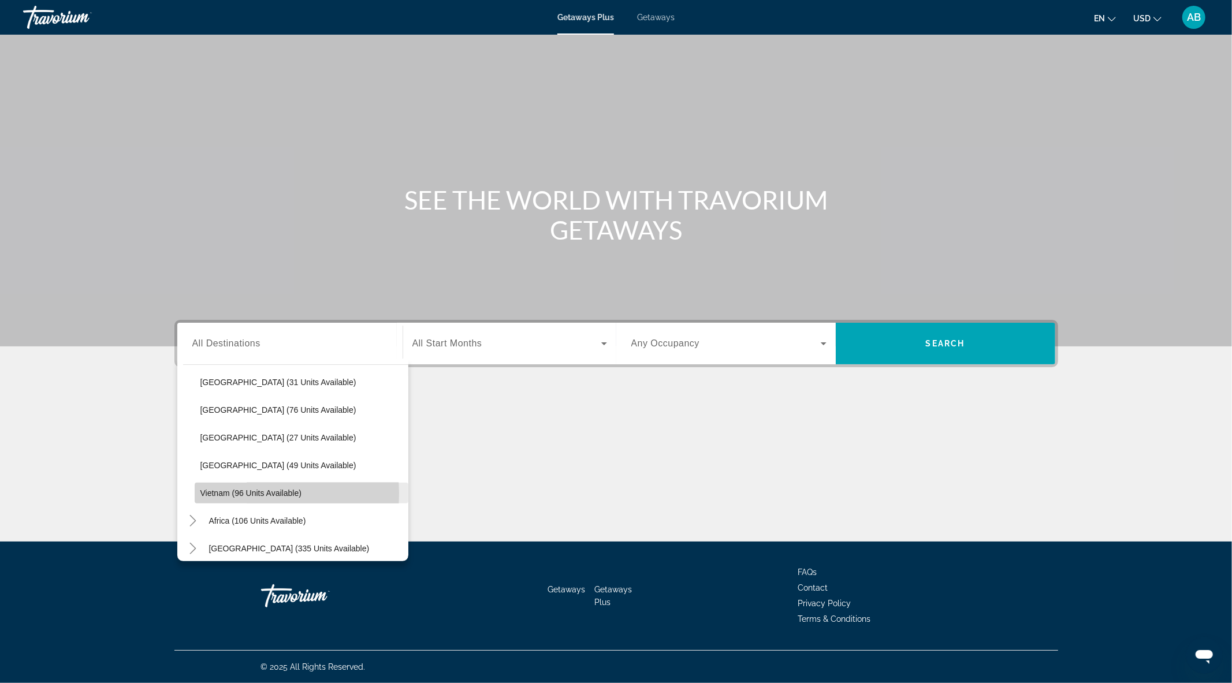
click at [249, 493] on span "Vietnam (96 units available)" at bounding box center [250, 492] width 101 height 9
type input "**********"
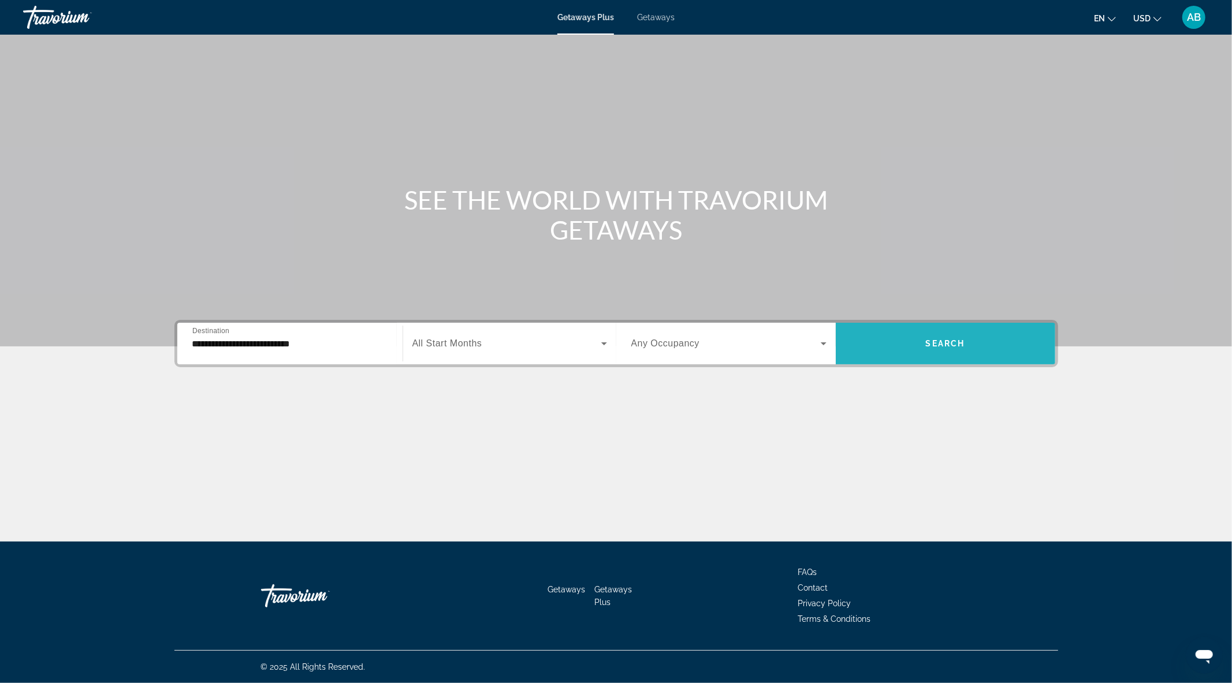
click at [941, 351] on span "Search widget" at bounding box center [944, 344] width 219 height 28
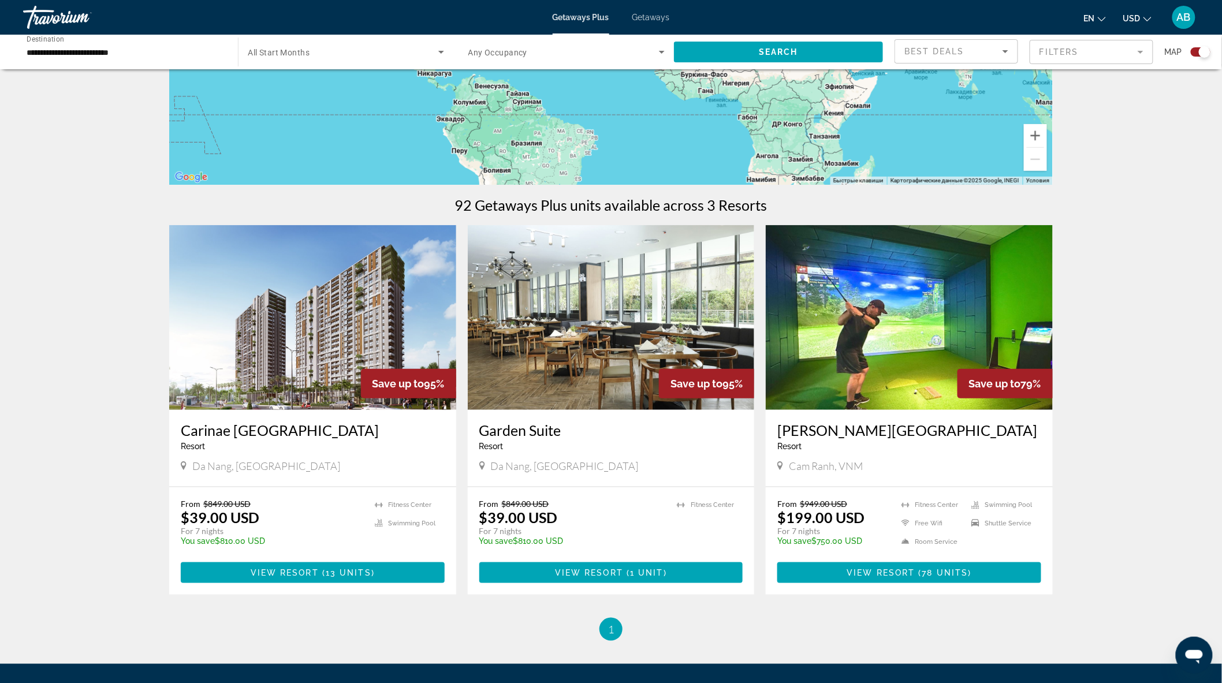
scroll to position [234, 0]
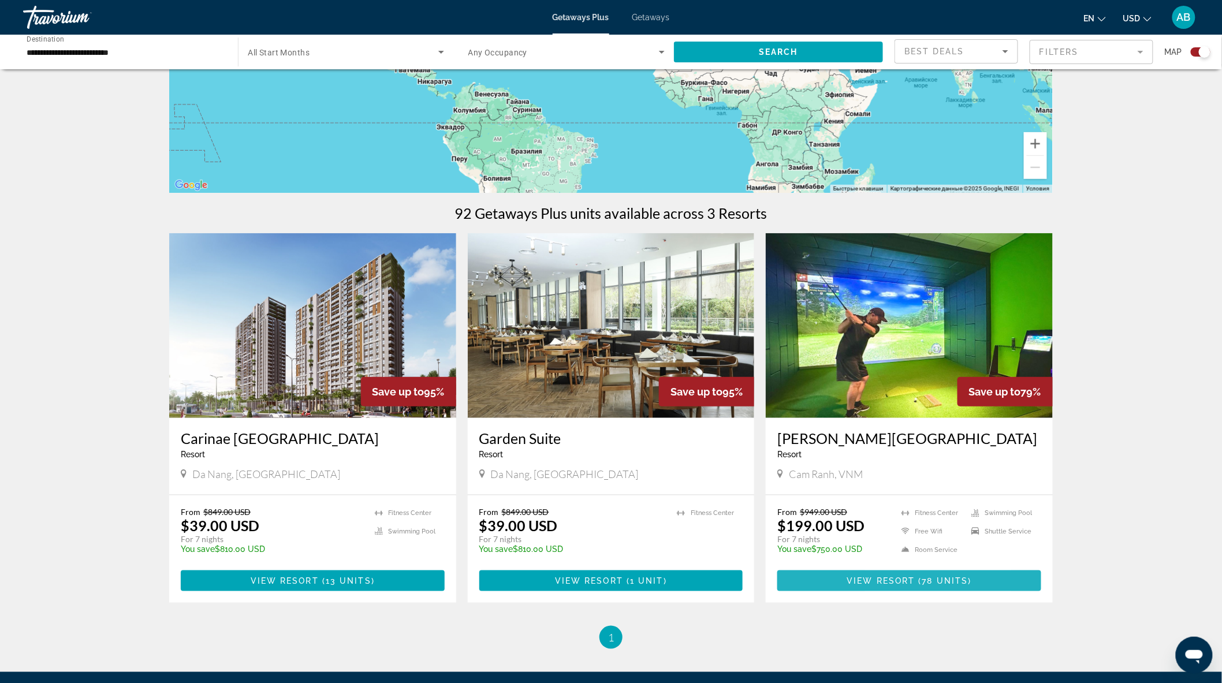
click at [879, 581] on span "View Resort" at bounding box center [881, 580] width 68 height 9
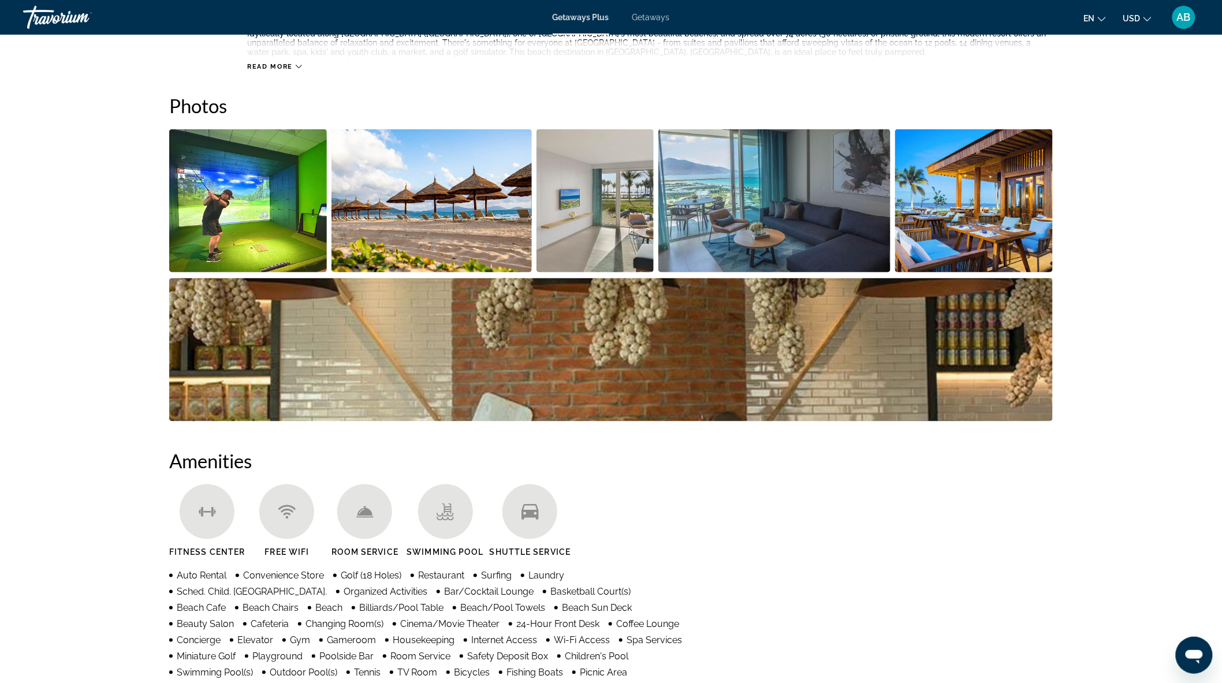
scroll to position [489, 0]
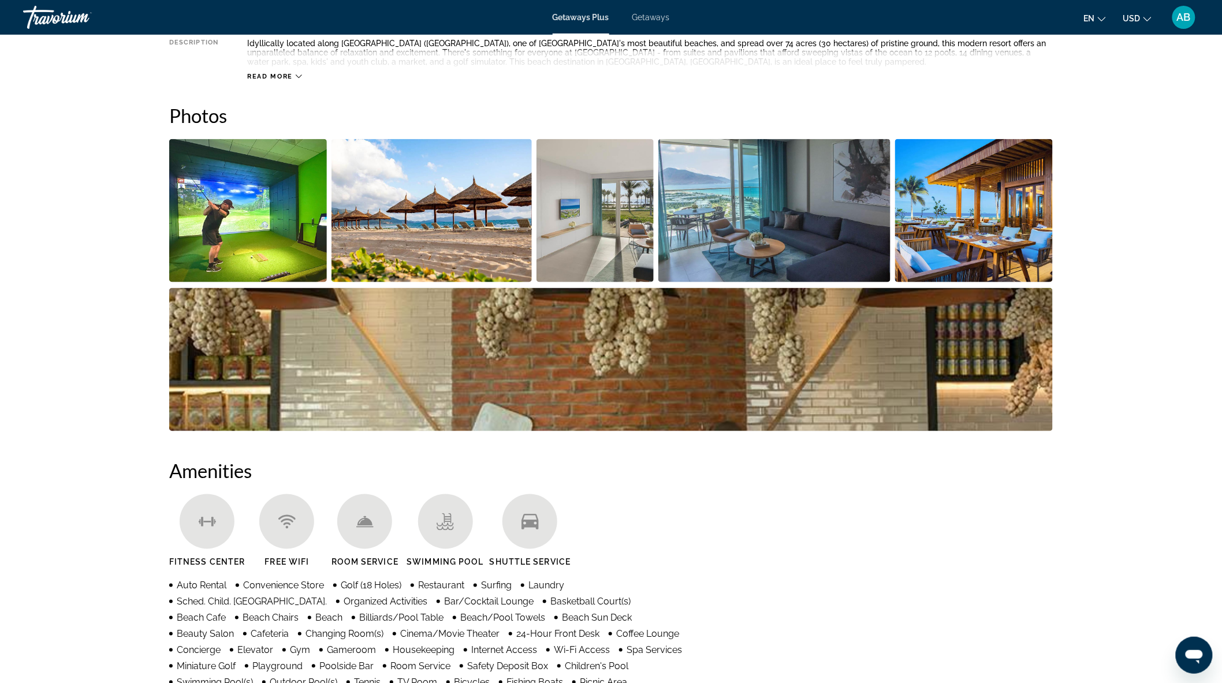
click at [297, 224] on img "Open full-screen image slider" at bounding box center [248, 210] width 158 height 143
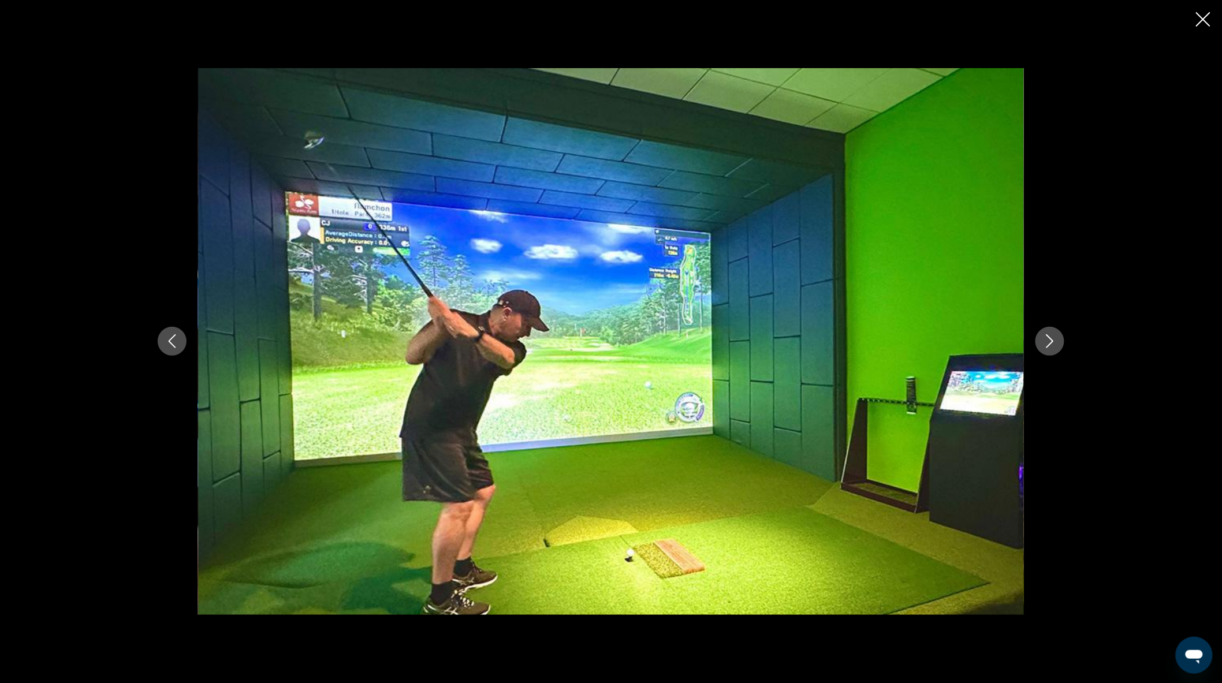
click at [1053, 339] on icon "Next image" at bounding box center [1050, 341] width 14 height 14
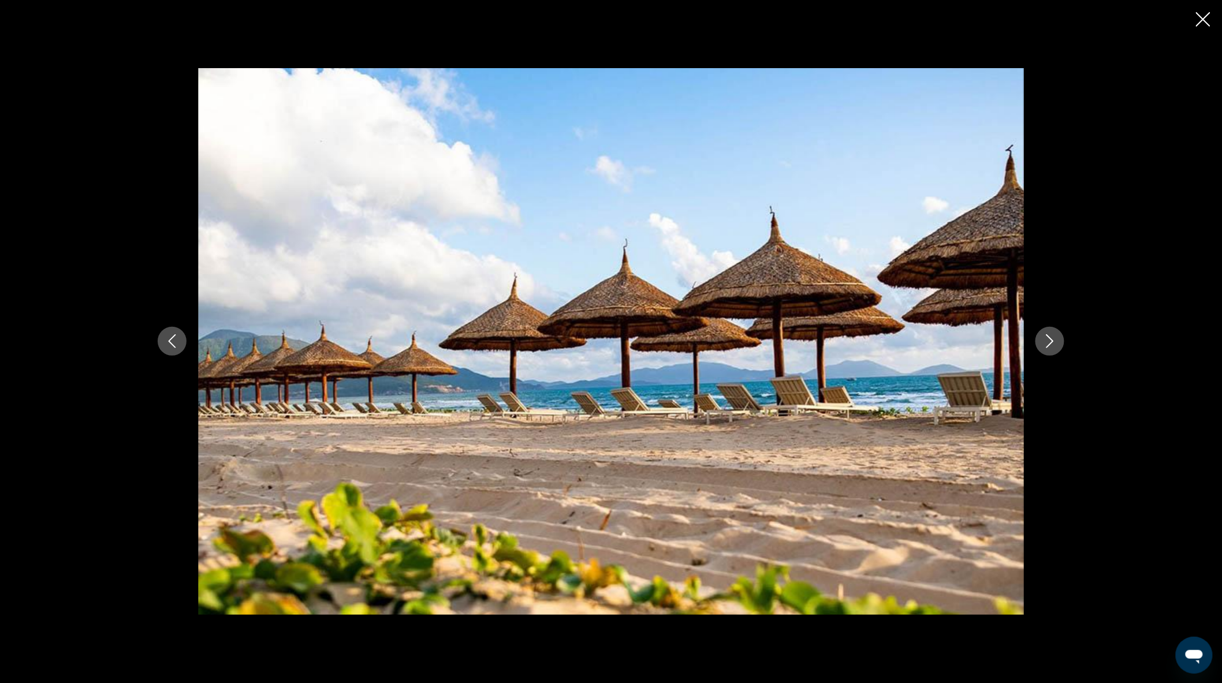
click at [1053, 339] on icon "Next image" at bounding box center [1050, 341] width 14 height 14
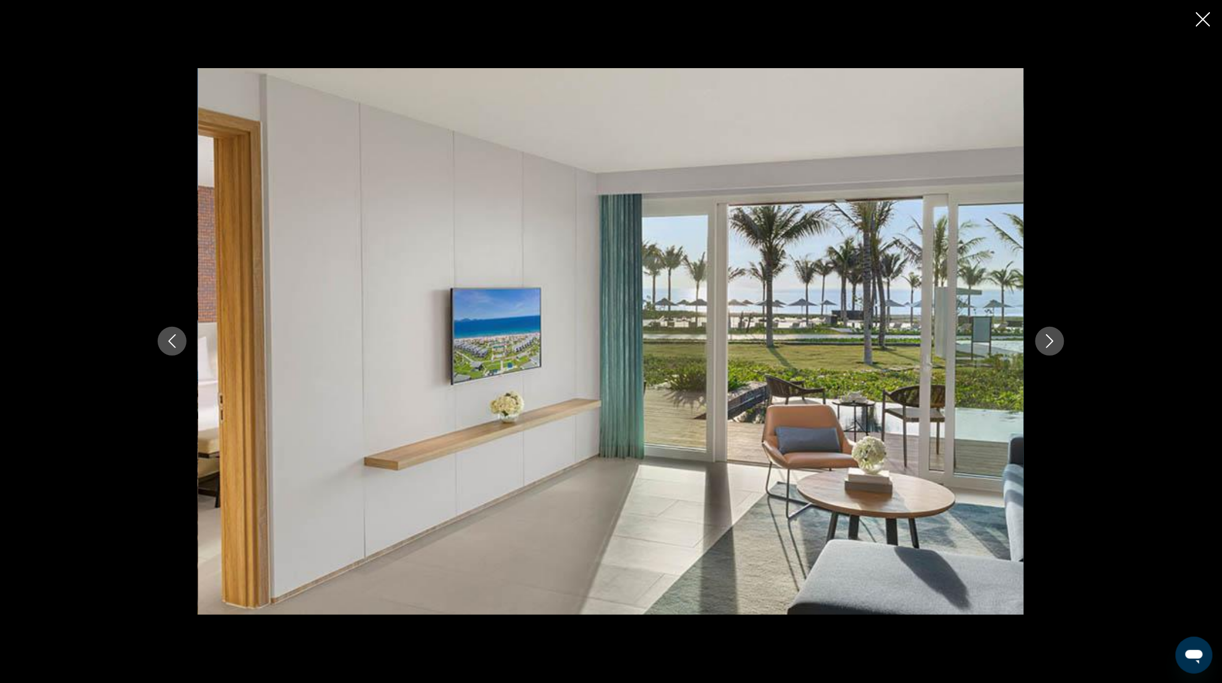
click at [1053, 339] on icon "Next image" at bounding box center [1050, 341] width 14 height 14
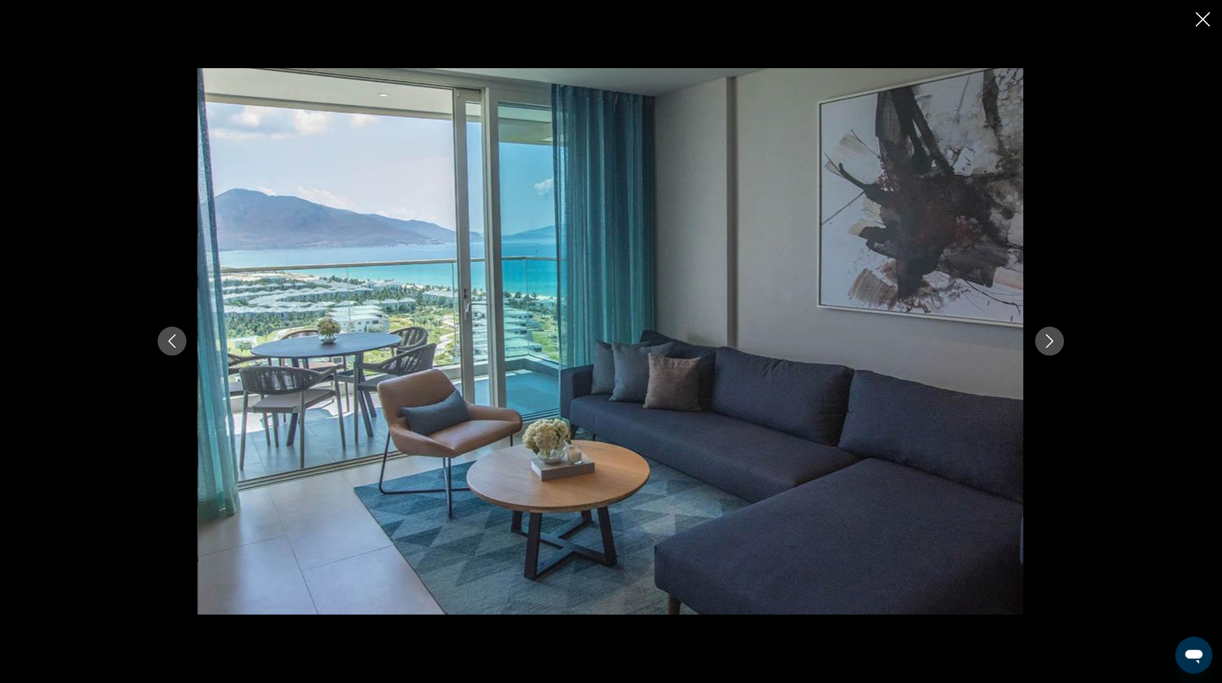
click at [1053, 339] on icon "Next image" at bounding box center [1050, 341] width 14 height 14
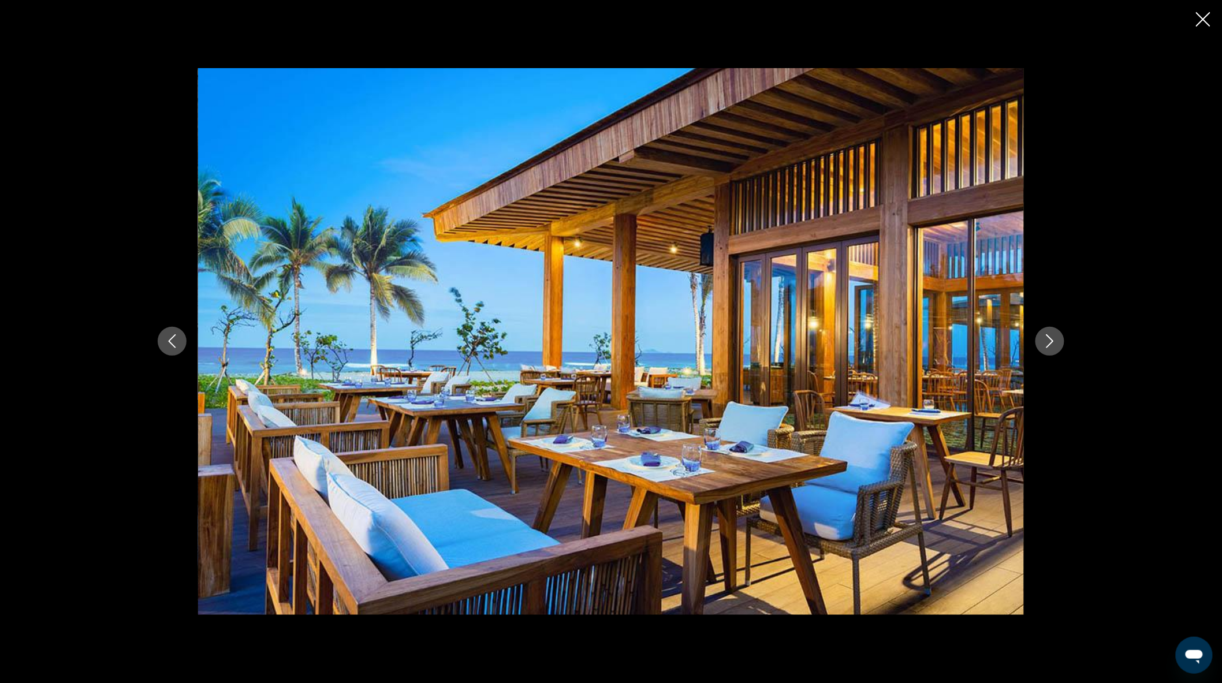
click at [1053, 339] on icon "Next image" at bounding box center [1050, 341] width 14 height 14
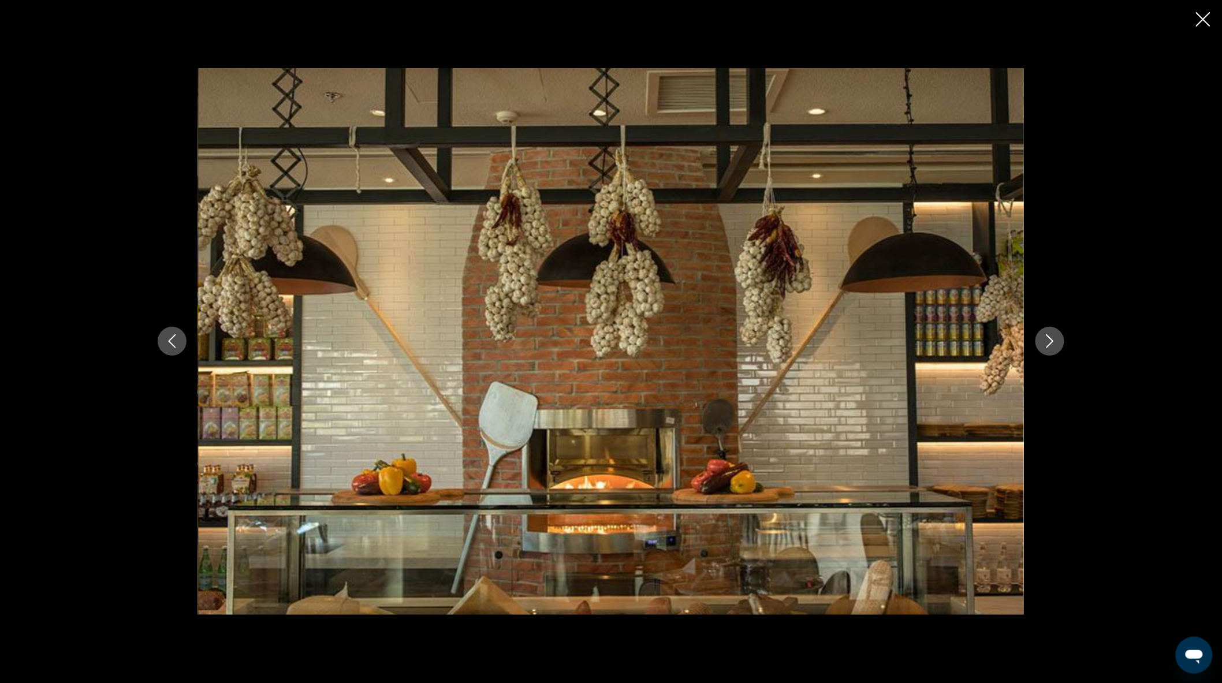
click at [1053, 339] on icon "Next image" at bounding box center [1050, 341] width 14 height 14
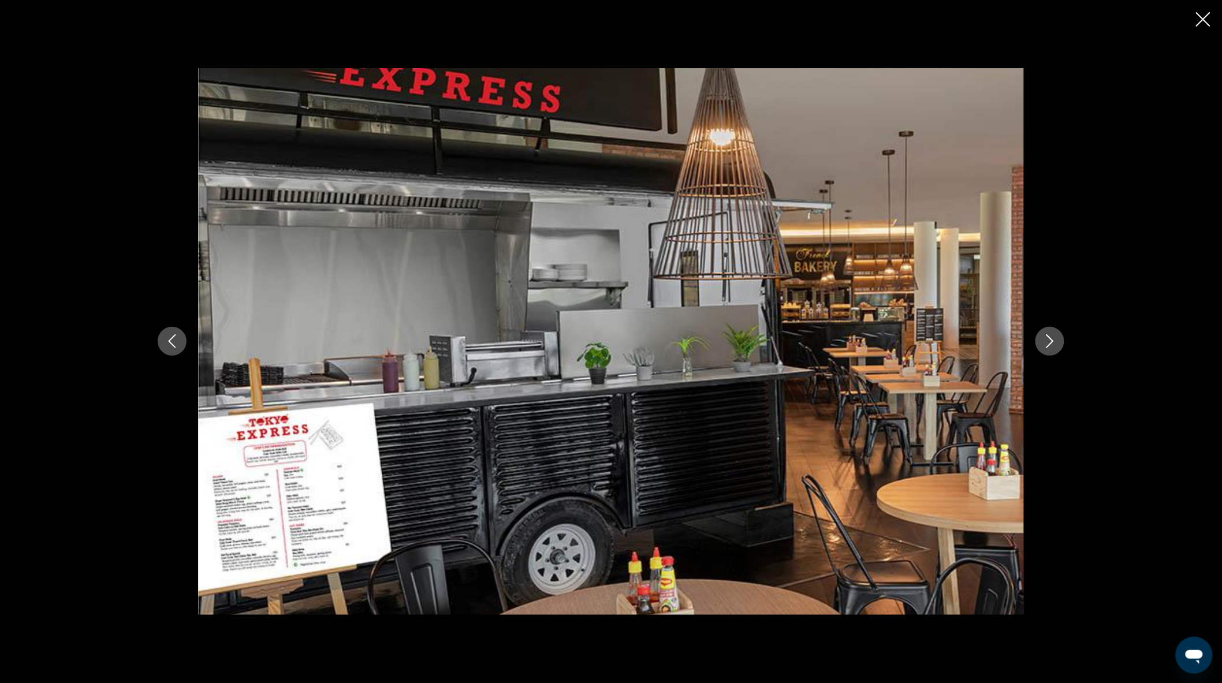
click at [1053, 339] on icon "Next image" at bounding box center [1050, 341] width 14 height 14
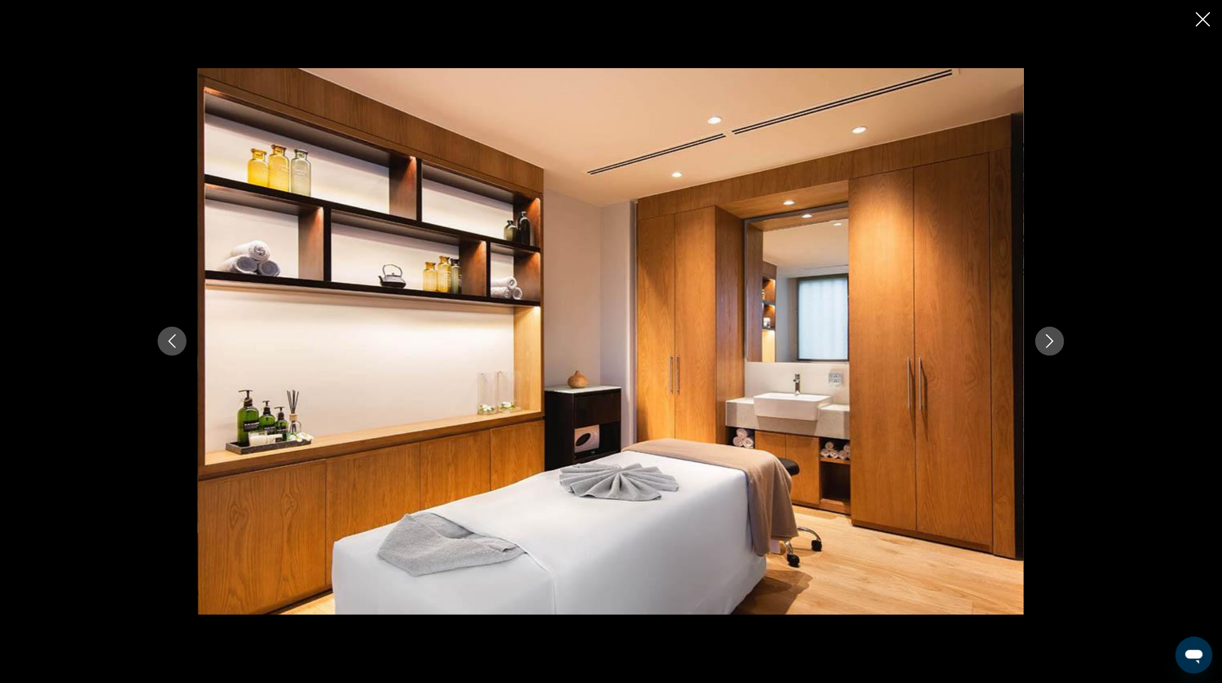
click at [1053, 339] on icon "Next image" at bounding box center [1050, 341] width 14 height 14
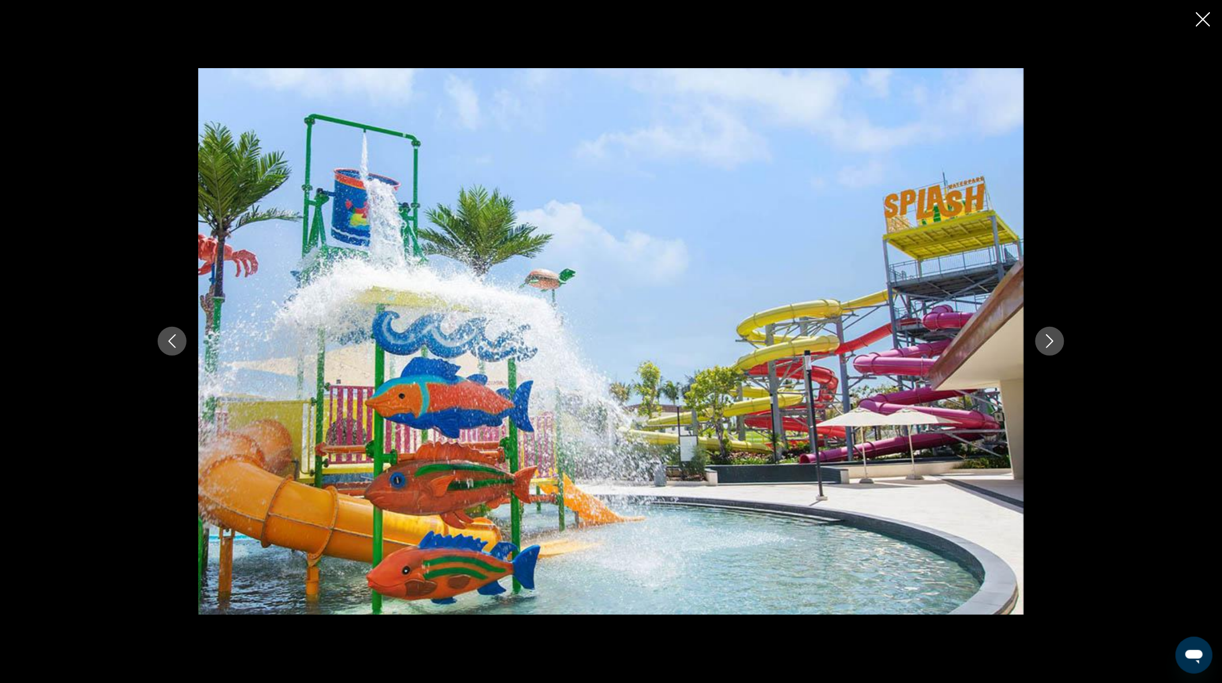
click at [1053, 339] on icon "Next image" at bounding box center [1050, 341] width 14 height 14
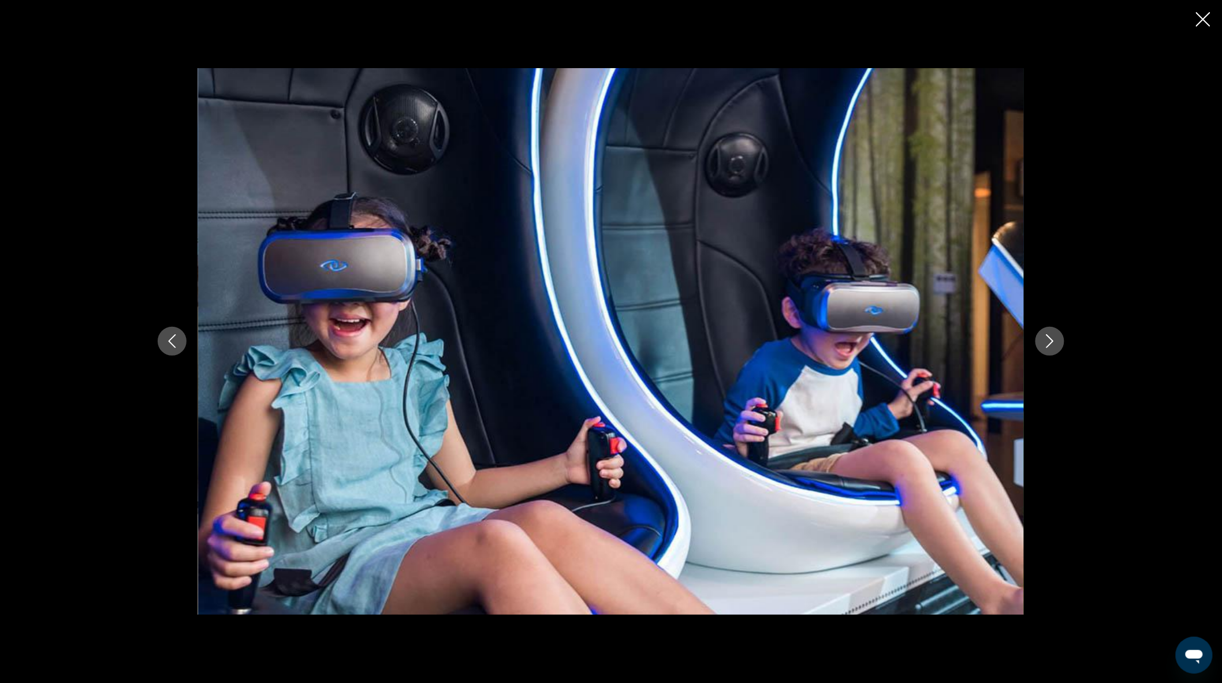
click at [1042, 339] on button "Next image" at bounding box center [1049, 341] width 29 height 29
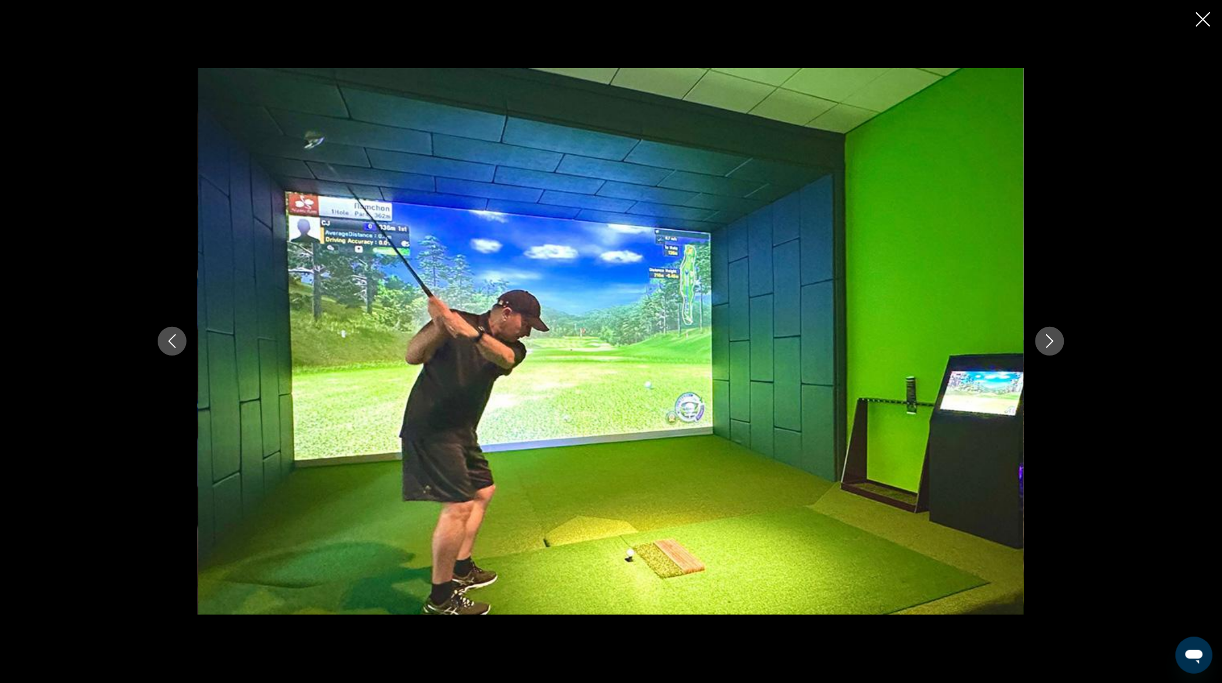
click at [1200, 16] on icon "Close slideshow" at bounding box center [1203, 19] width 14 height 14
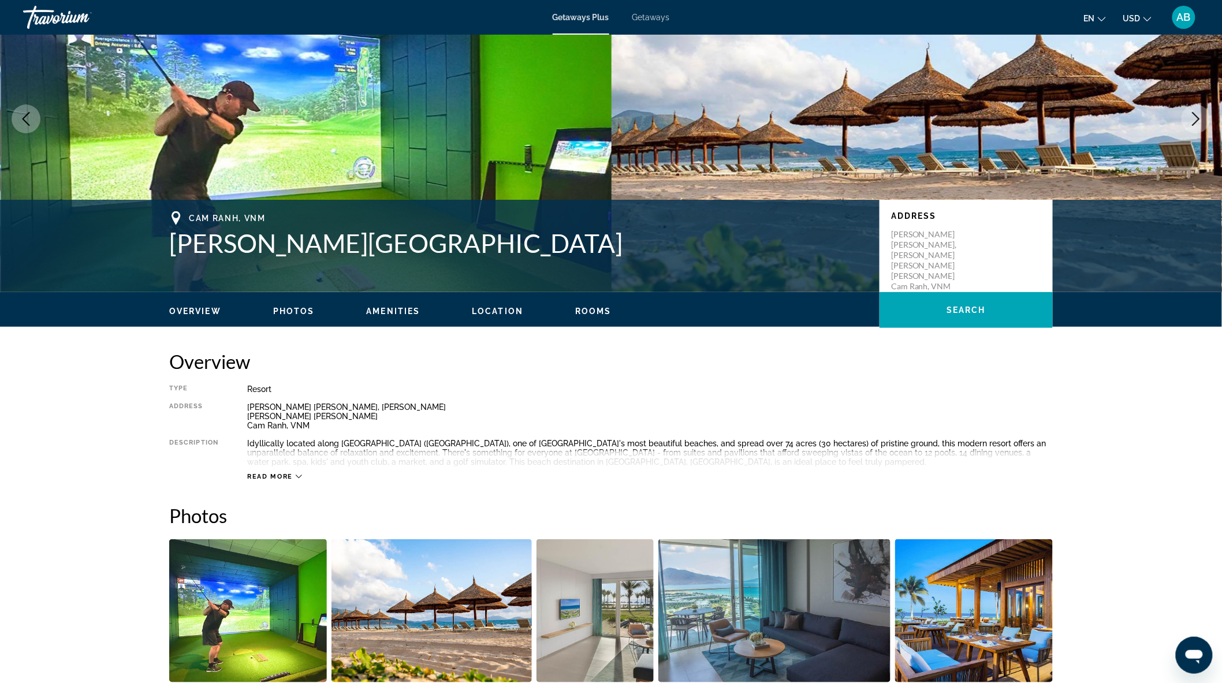
scroll to position [66, 0]
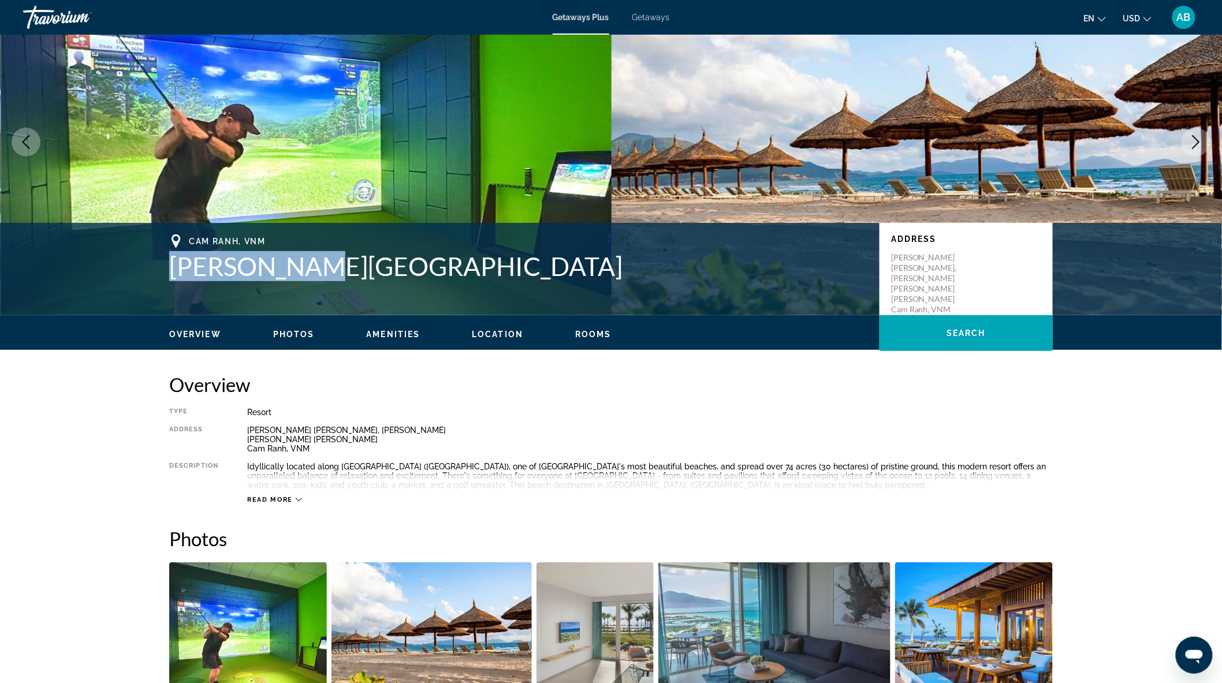
drag, startPoint x: 170, startPoint y: 268, endPoint x: 304, endPoint y: 260, distance: 133.7
click at [304, 260] on h1 "Alma Resort" at bounding box center [518, 266] width 699 height 30
copy h1 "Alma Resort"
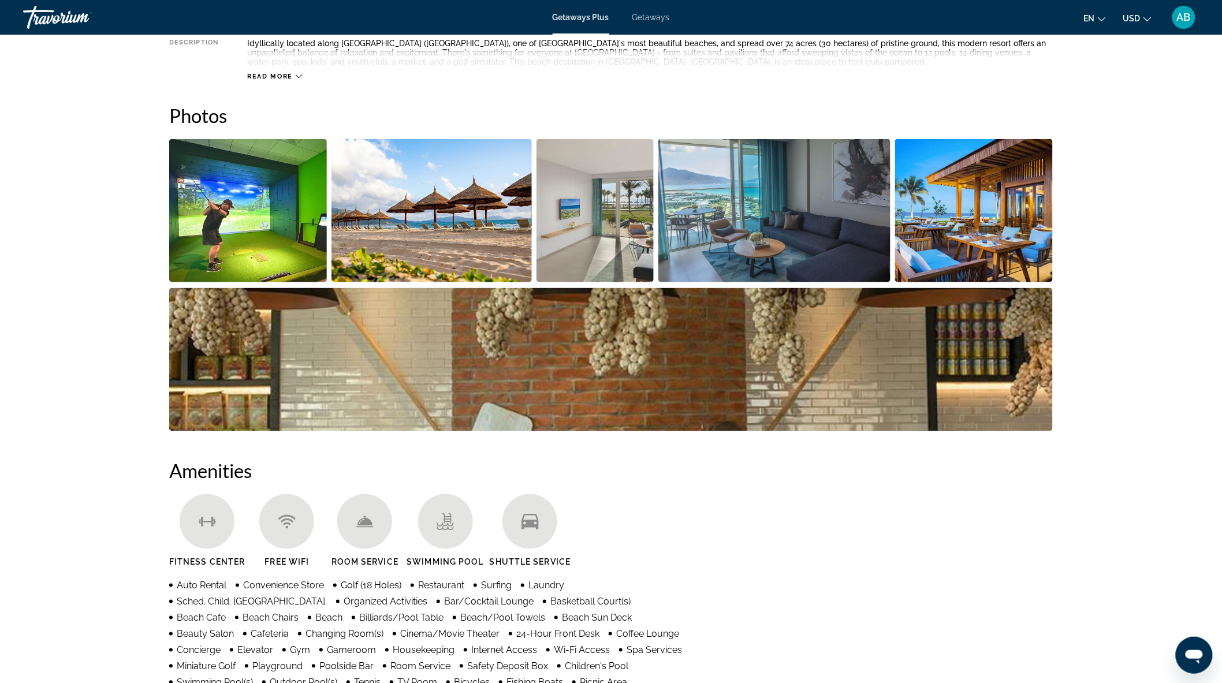
scroll to position [513, 0]
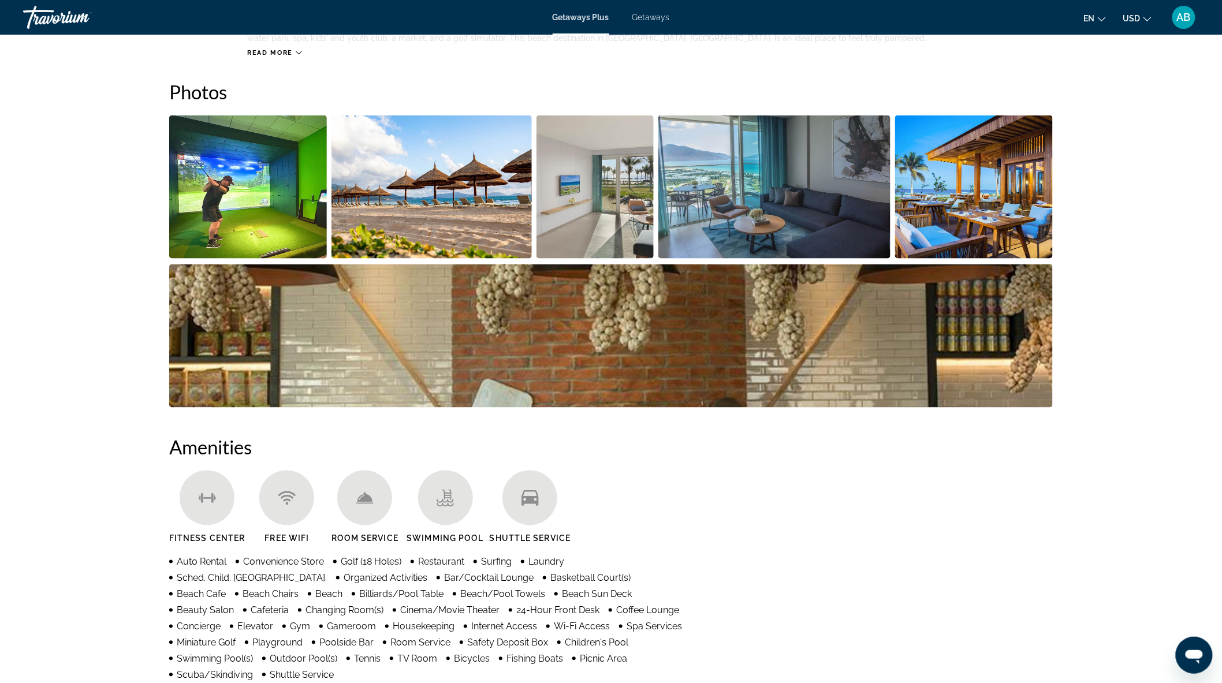
click at [745, 187] on img "Open full-screen image slider" at bounding box center [774, 186] width 233 height 143
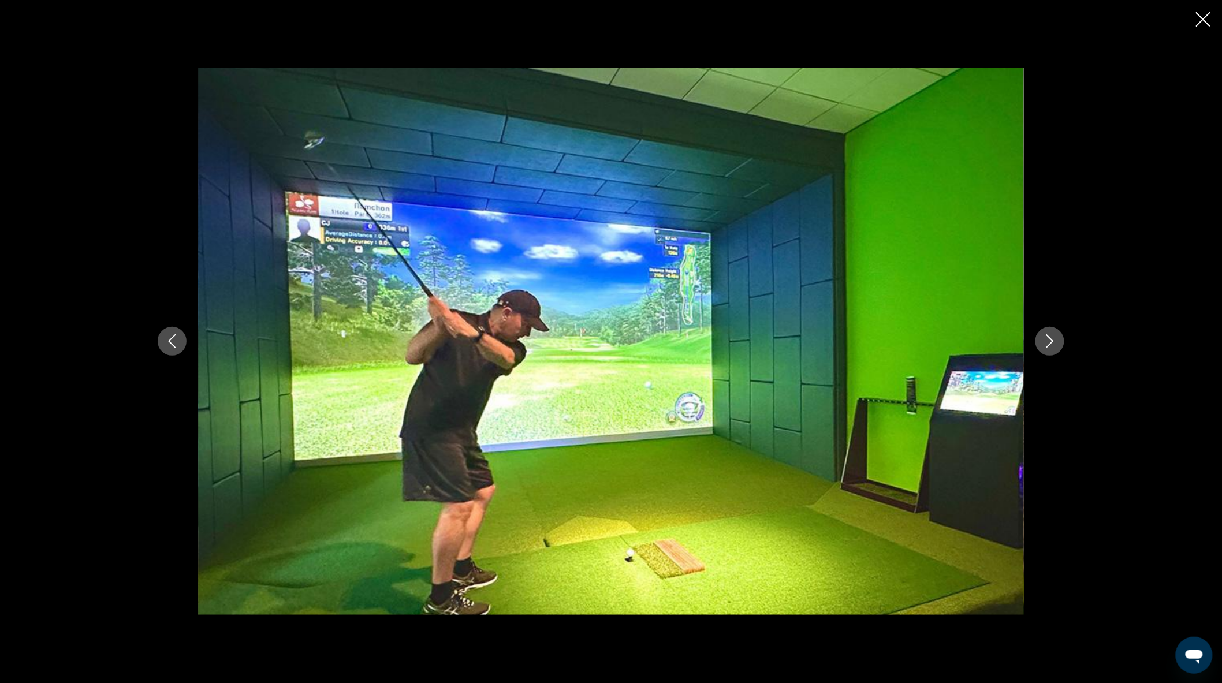
click at [1053, 337] on icon "Next image" at bounding box center [1050, 341] width 14 height 14
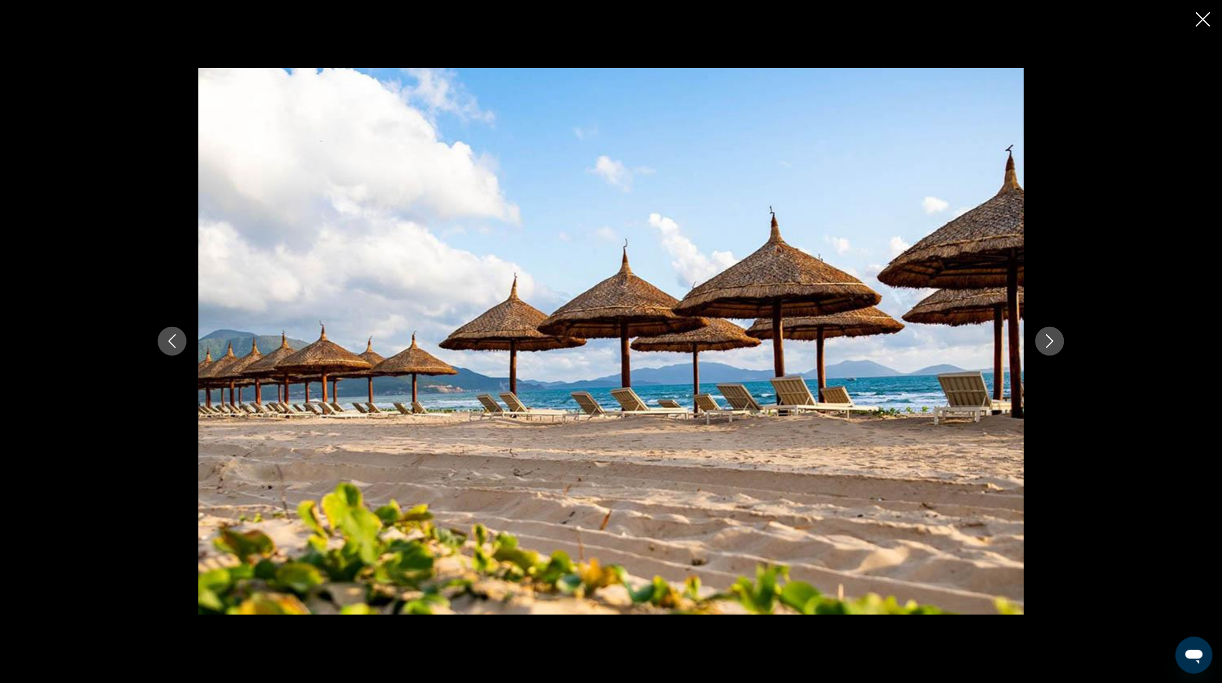
click at [1053, 337] on icon "Next image" at bounding box center [1050, 341] width 14 height 14
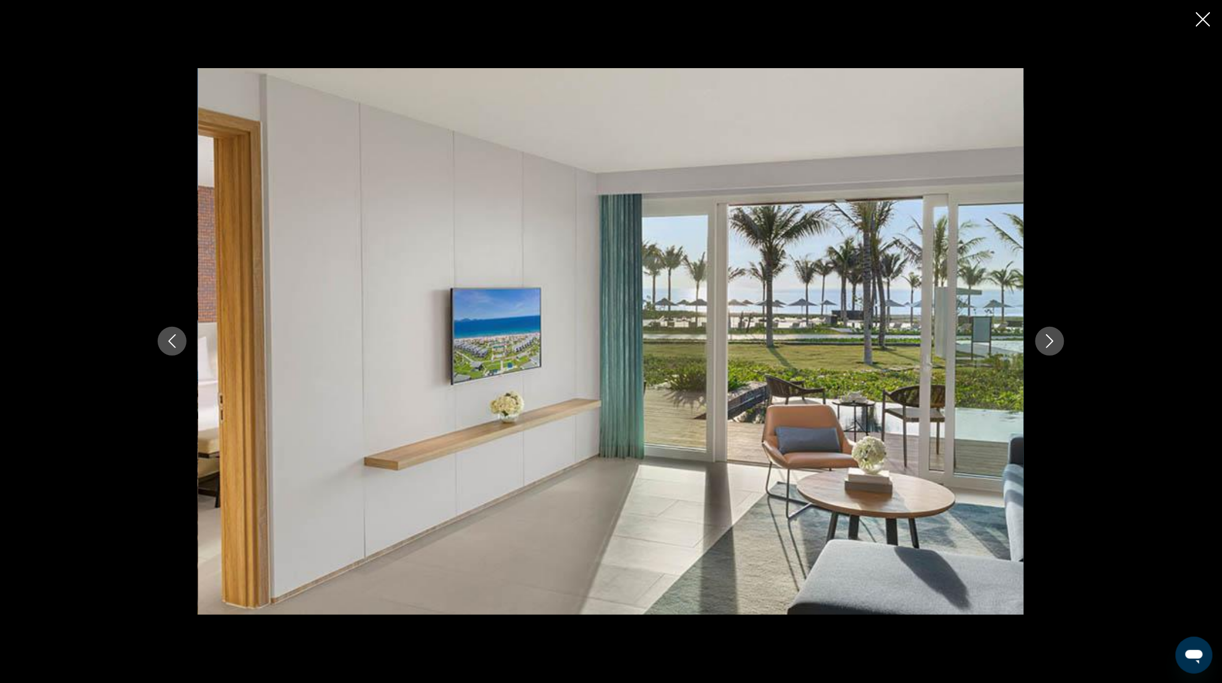
click at [1053, 337] on icon "Next image" at bounding box center [1050, 341] width 14 height 14
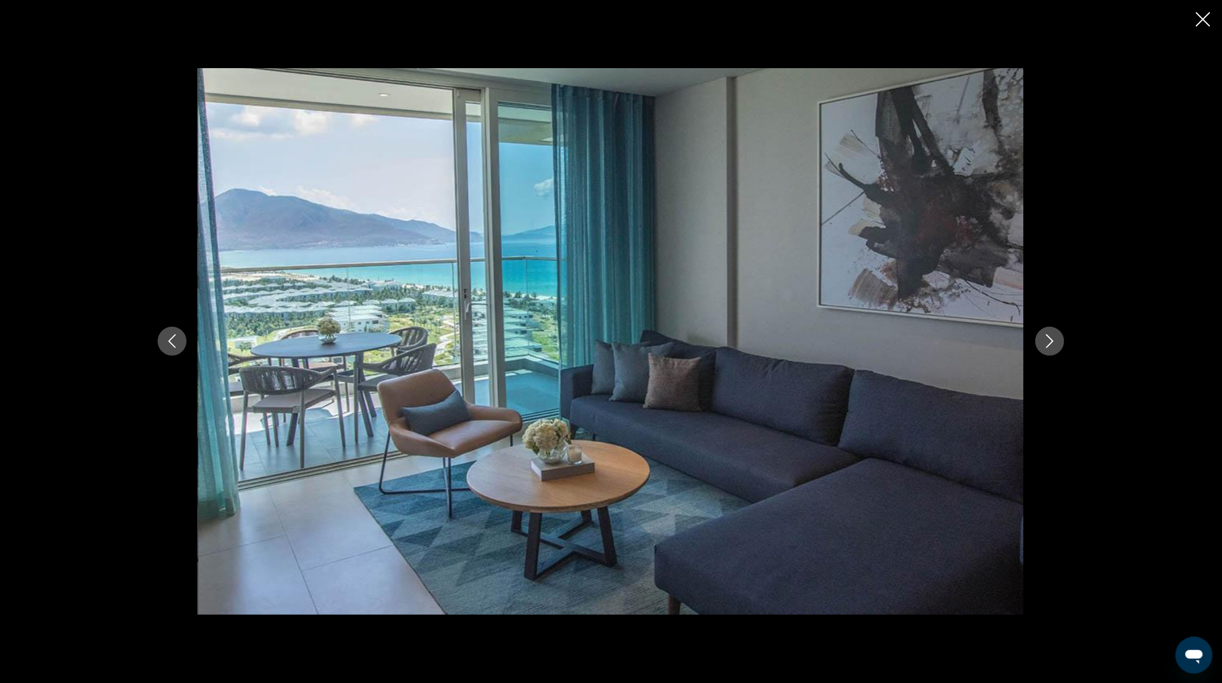
click at [100, 185] on div "prev next" at bounding box center [611, 341] width 1222 height 683
click at [1207, 14] on icon "Close slideshow" at bounding box center [1203, 19] width 14 height 14
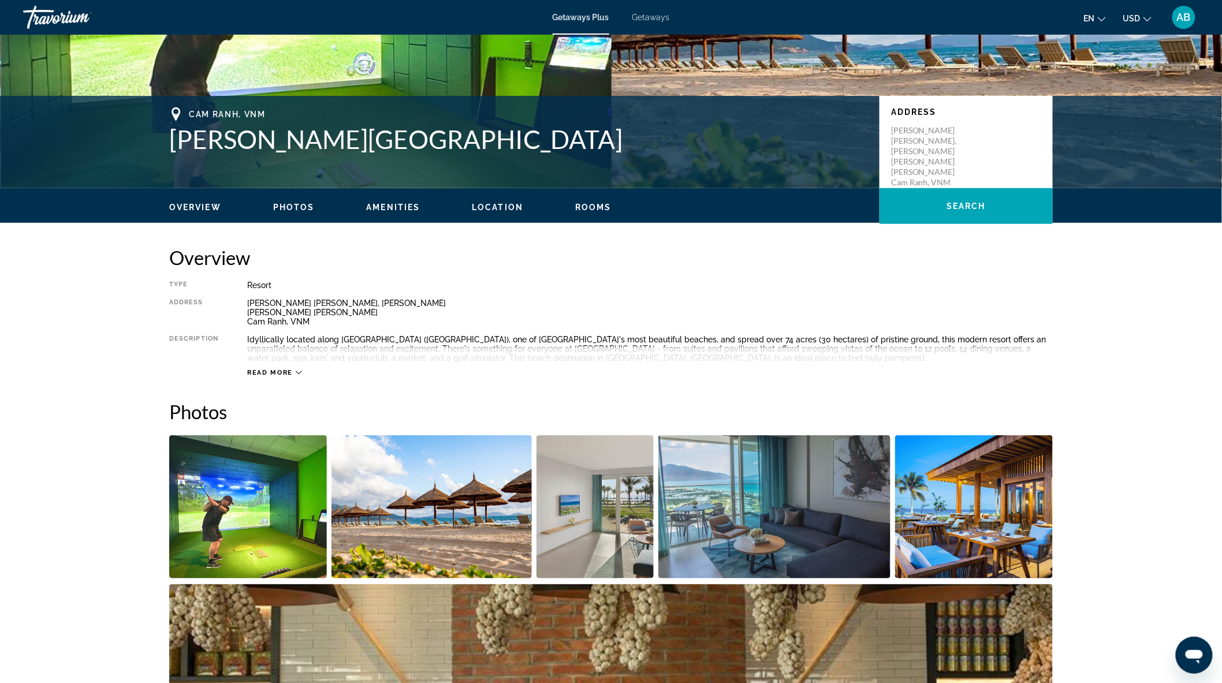
scroll to position [221, 0]
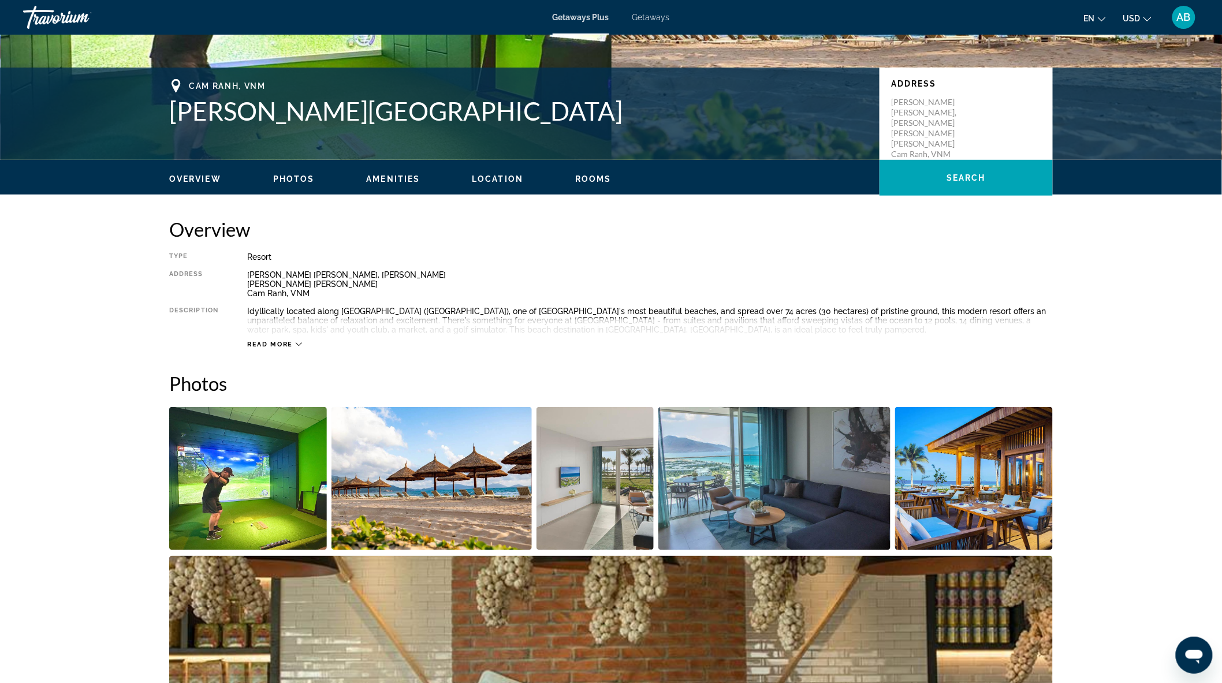
click at [264, 344] on span "Read more" at bounding box center [270, 345] width 46 height 8
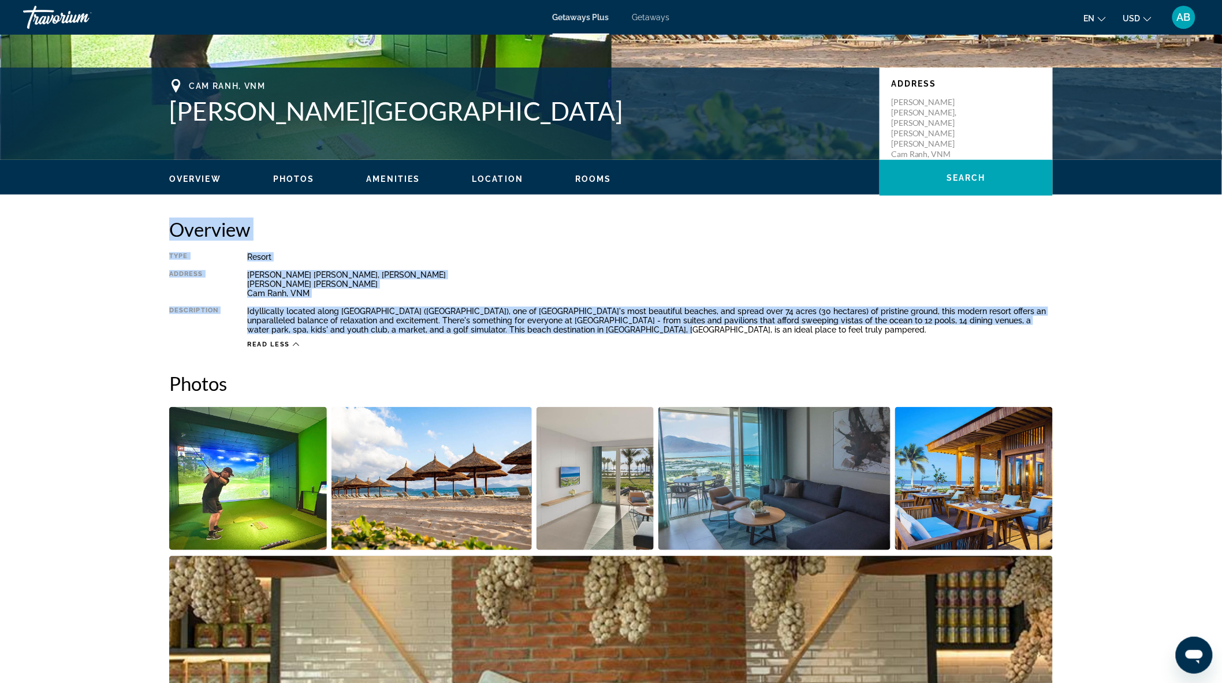
drag, startPoint x: 168, startPoint y: 223, endPoint x: 609, endPoint y: 327, distance: 452.5
copy div "Overview Type Resort All-Inclusive No All-Inclusive Address Nguyen Tat Thanh, C…"
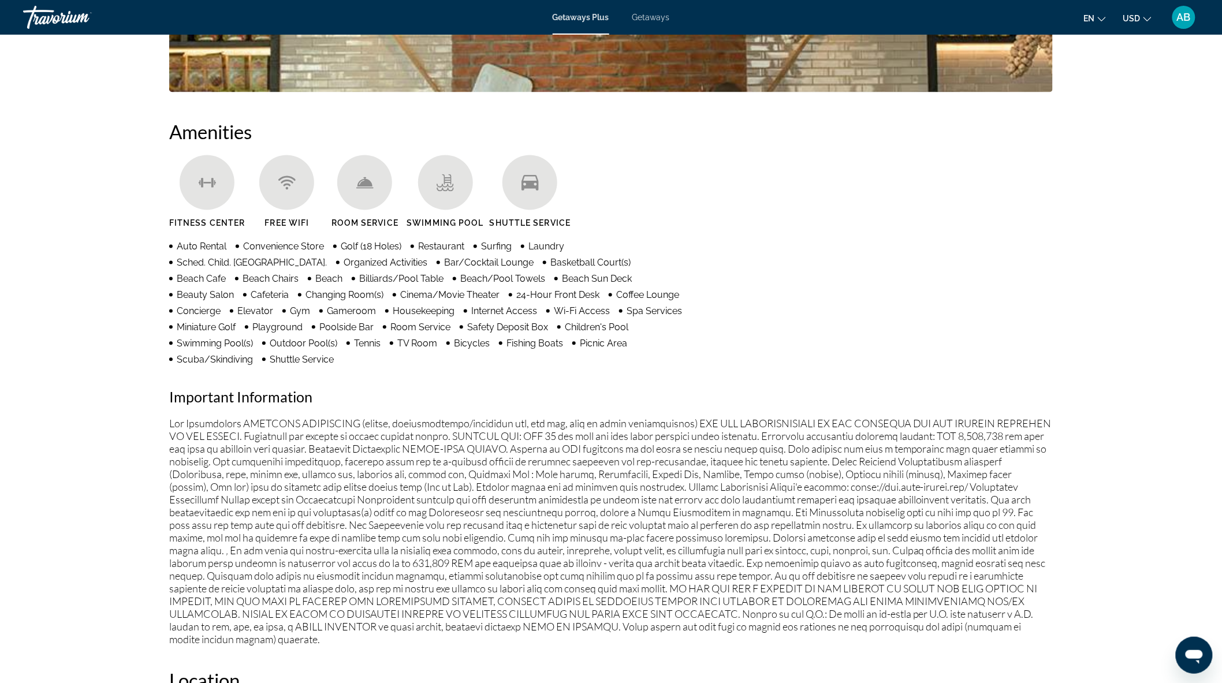
scroll to position [880, 0]
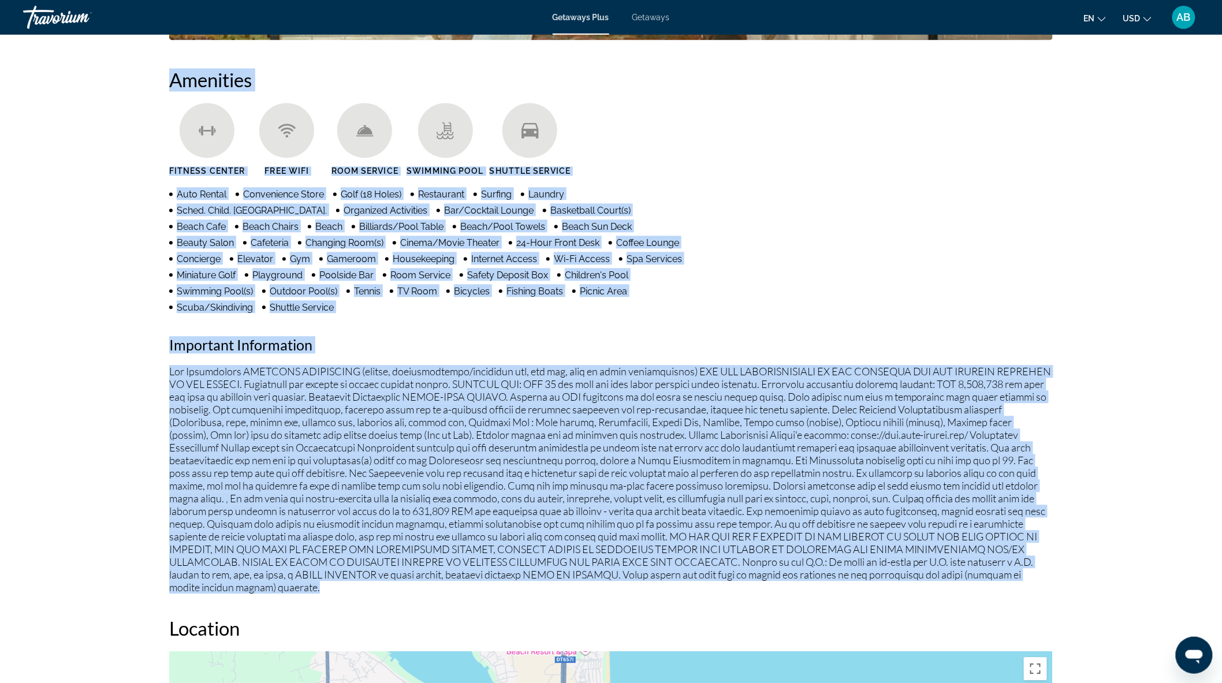
drag, startPoint x: 169, startPoint y: 81, endPoint x: 414, endPoint y: 574, distance: 550.0
click at [414, 574] on div "Amenities Fitness Center Free Wifi Room Service Swimming Pool Shuttle Service A…" at bounding box center [610, 331] width 883 height 525
copy div "Amenities Fitness Center Free Wifi Room Service Swimming Pool Shuttle Service A…"
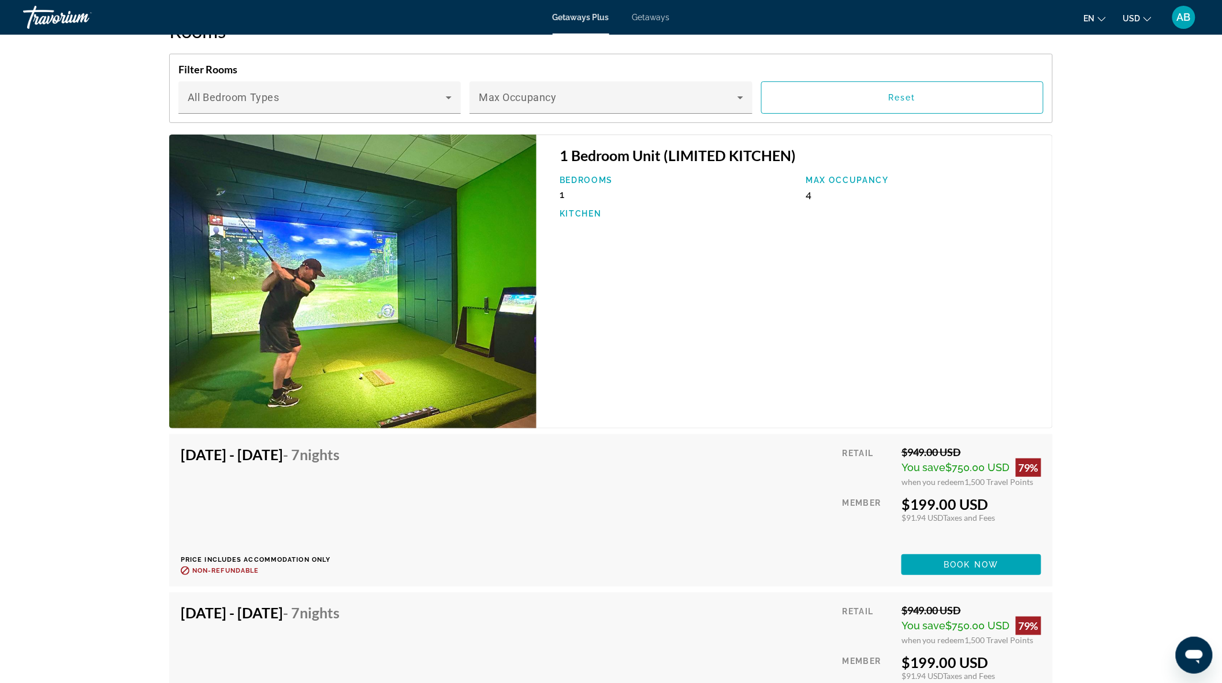
scroll to position [1878, 0]
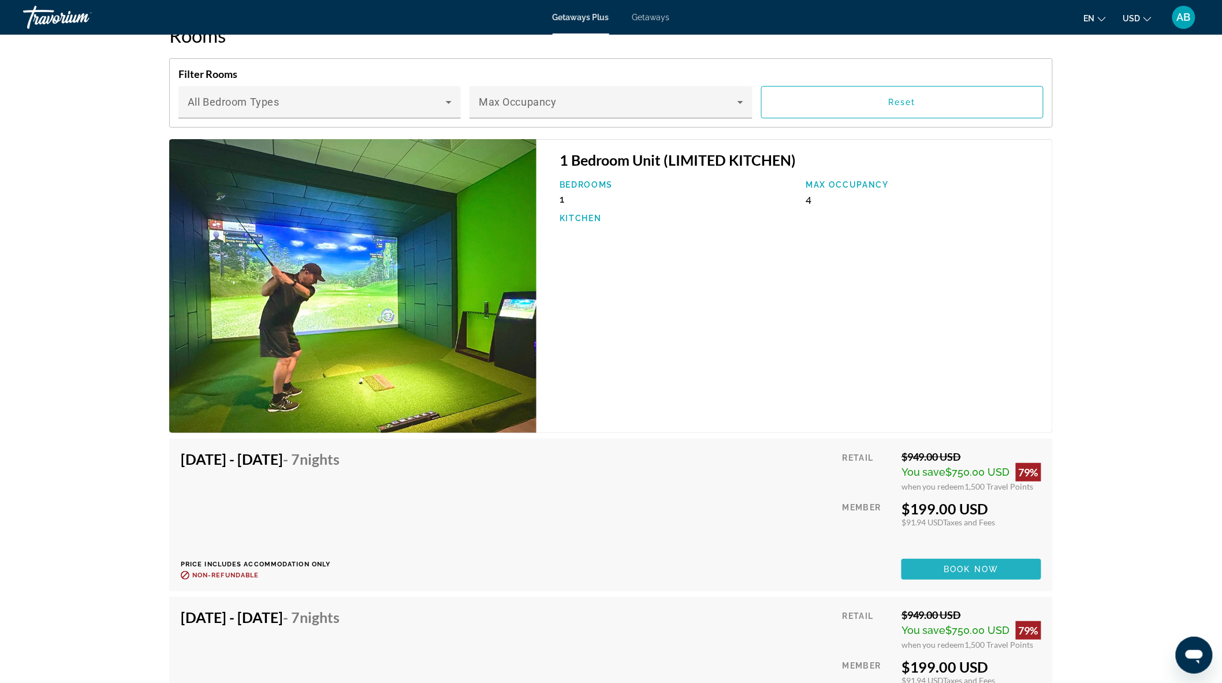
click at [968, 555] on span "Main content" at bounding box center [971, 569] width 140 height 28
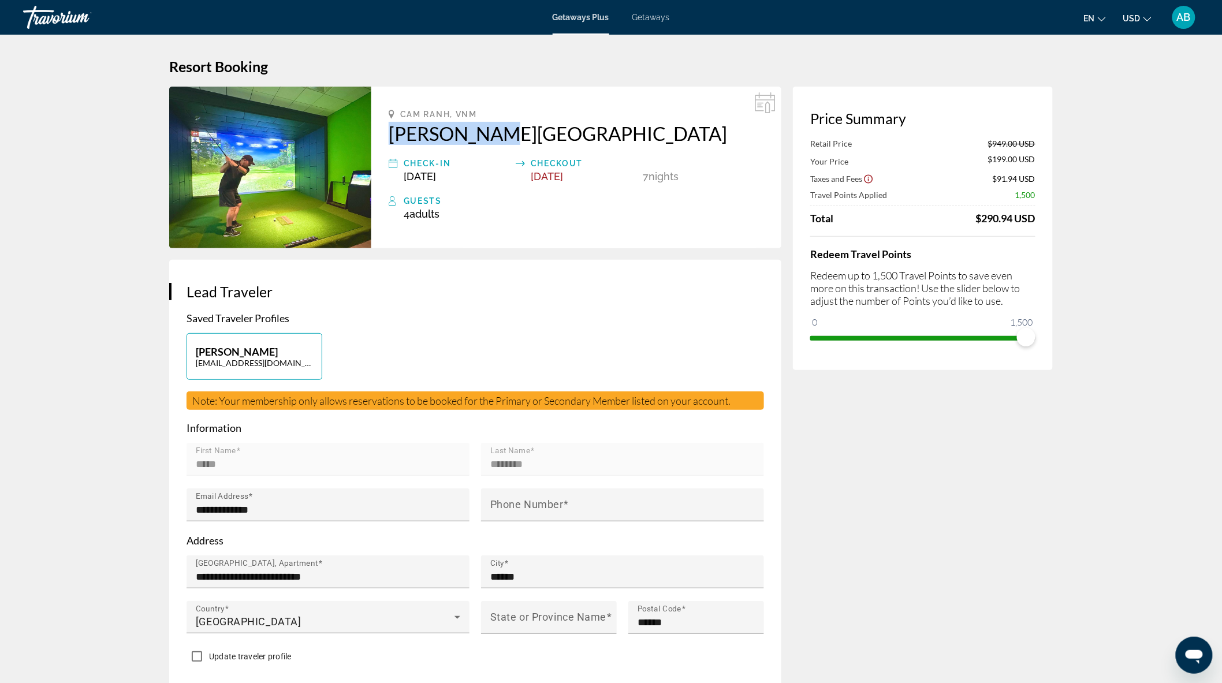
drag, startPoint x: 386, startPoint y: 129, endPoint x: 495, endPoint y: 139, distance: 110.1
click at [495, 139] on div "Cam Ranh, VNM Alma Resort Check-In Sep 21, 2025 Checkout Sep 28, 2025 7 Night N…" at bounding box center [576, 168] width 410 height 162
copy h2 "Alma Resort"
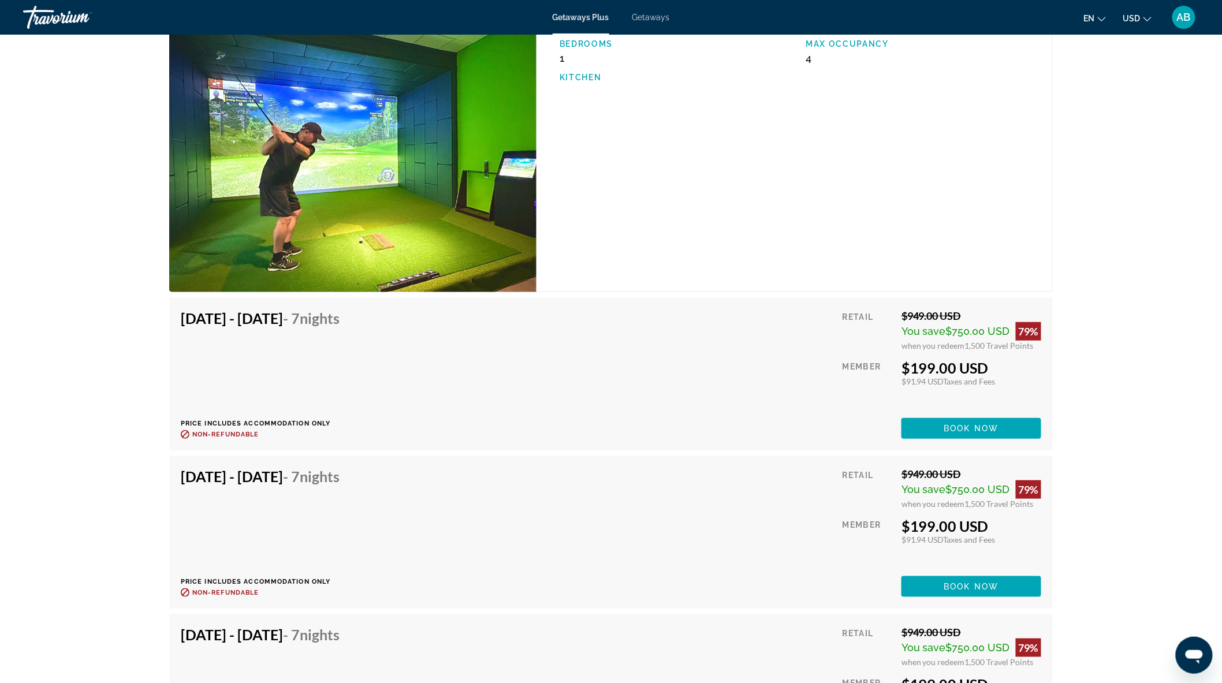
scroll to position [1995, 0]
